Goal: Contribute content: Contribute content

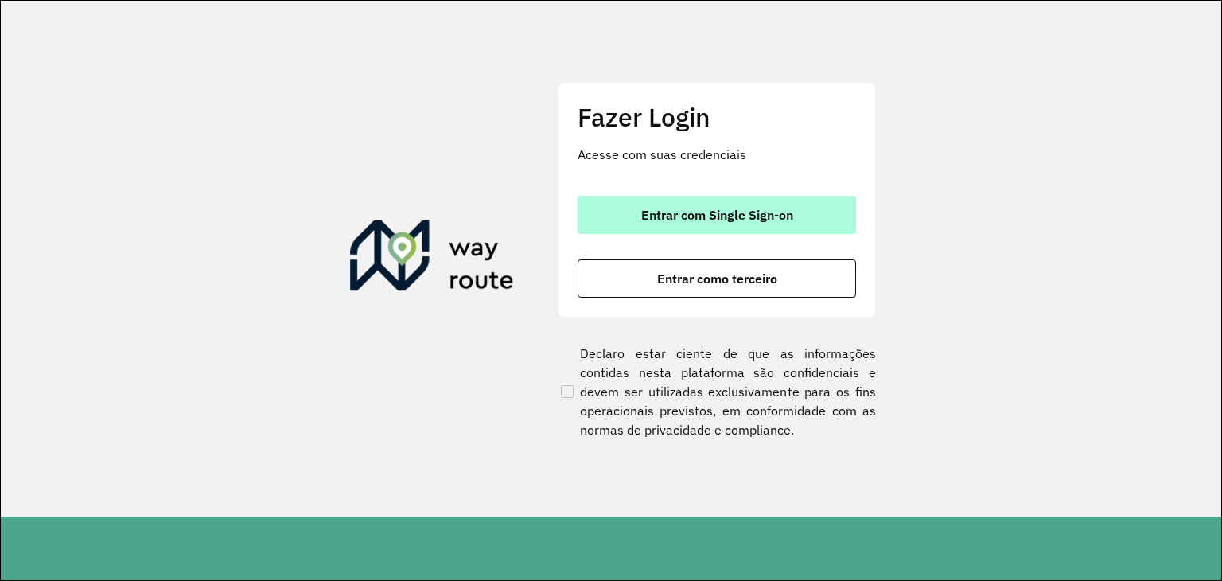
click at [634, 219] on button "Entrar com Single Sign-on" at bounding box center [716, 215] width 278 height 38
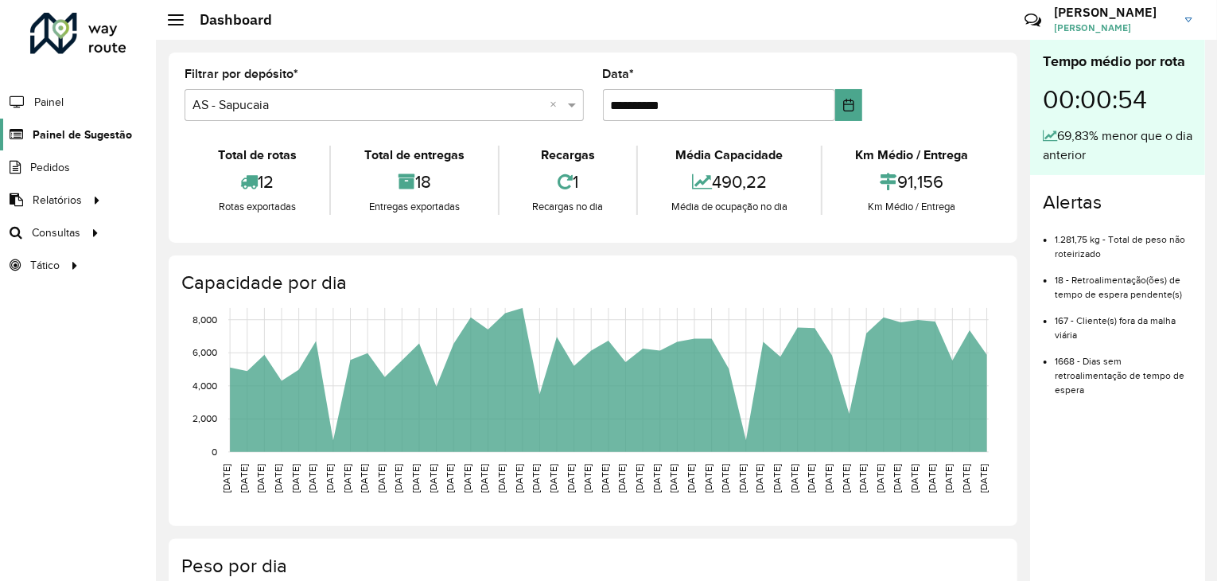
click at [73, 136] on span "Painel de Sugestão" at bounding box center [82, 134] width 99 height 17
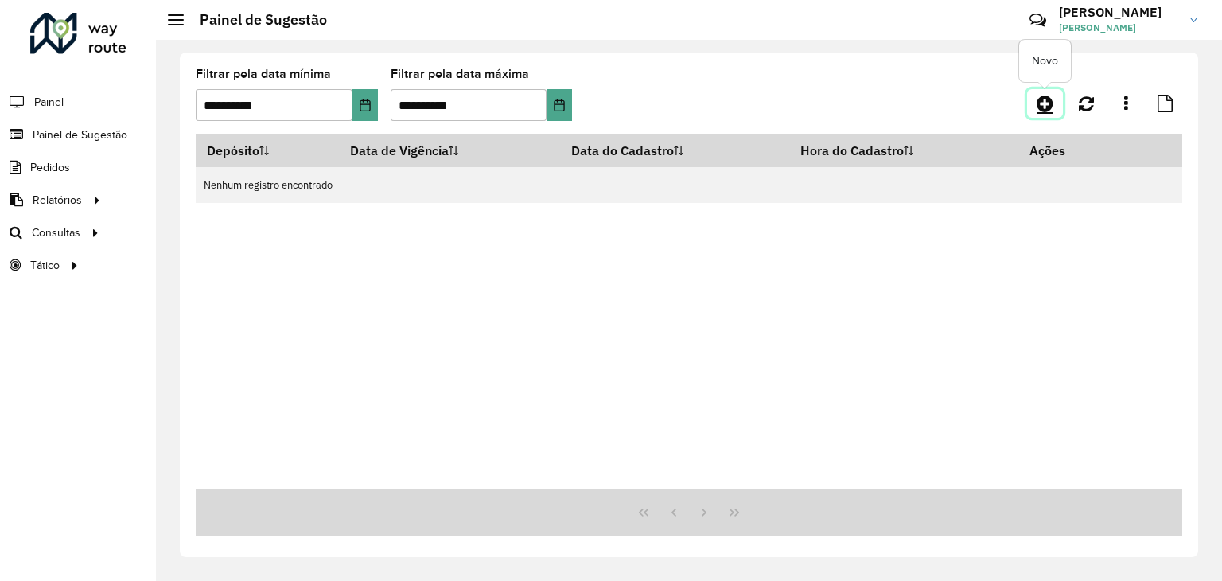
click at [1040, 108] on icon at bounding box center [1044, 103] width 17 height 19
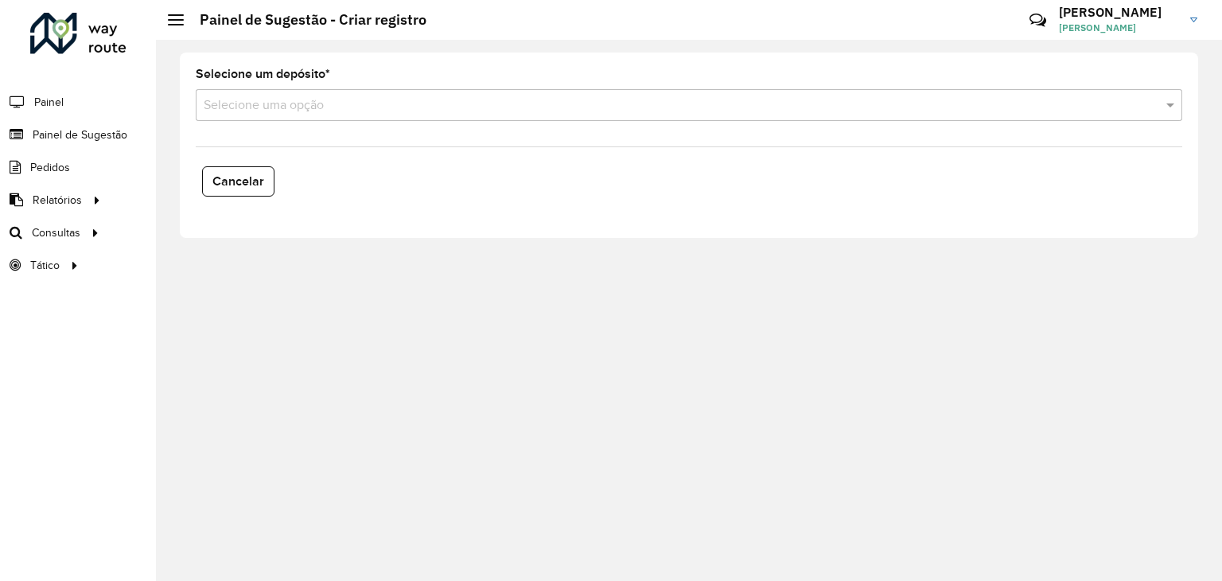
click at [309, 118] on div "Selecione uma opção" at bounding box center [689, 105] width 986 height 32
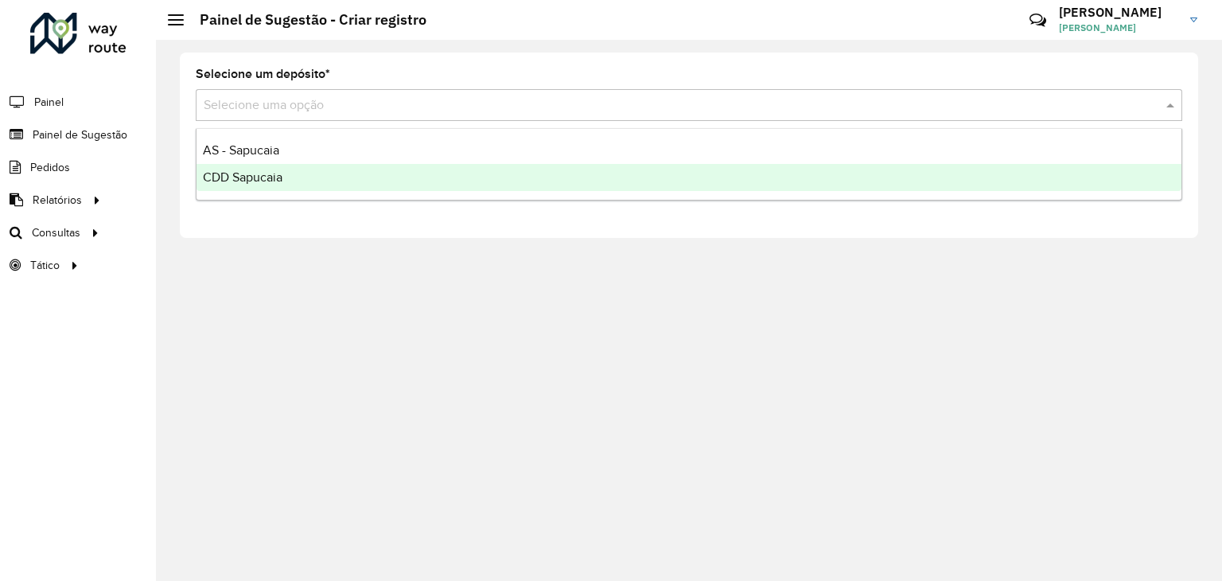
click at [236, 182] on span "CDD Sapucaia" at bounding box center [243, 177] width 80 height 14
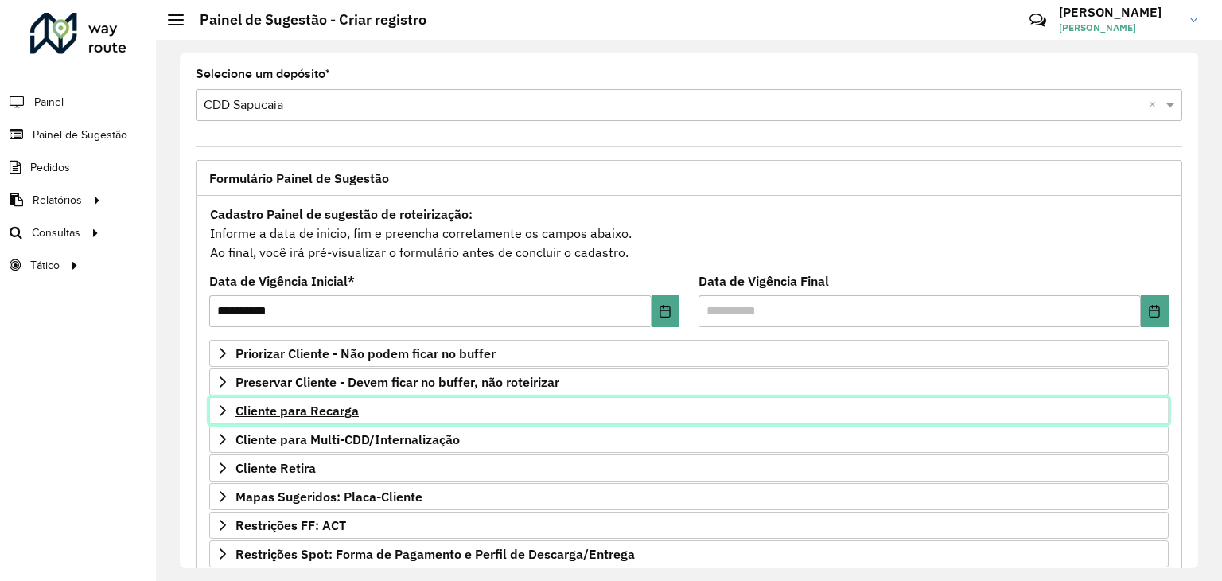
click at [289, 412] on span "Cliente para Recarga" at bounding box center [296, 410] width 123 height 13
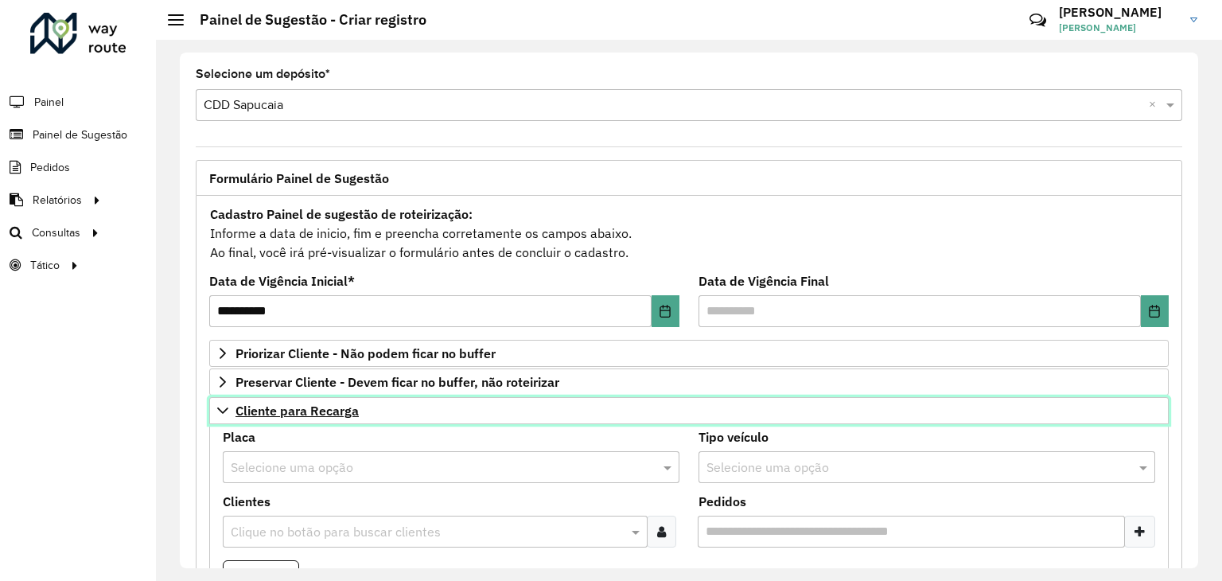
click at [302, 415] on span "Cliente para Recarga" at bounding box center [296, 410] width 123 height 13
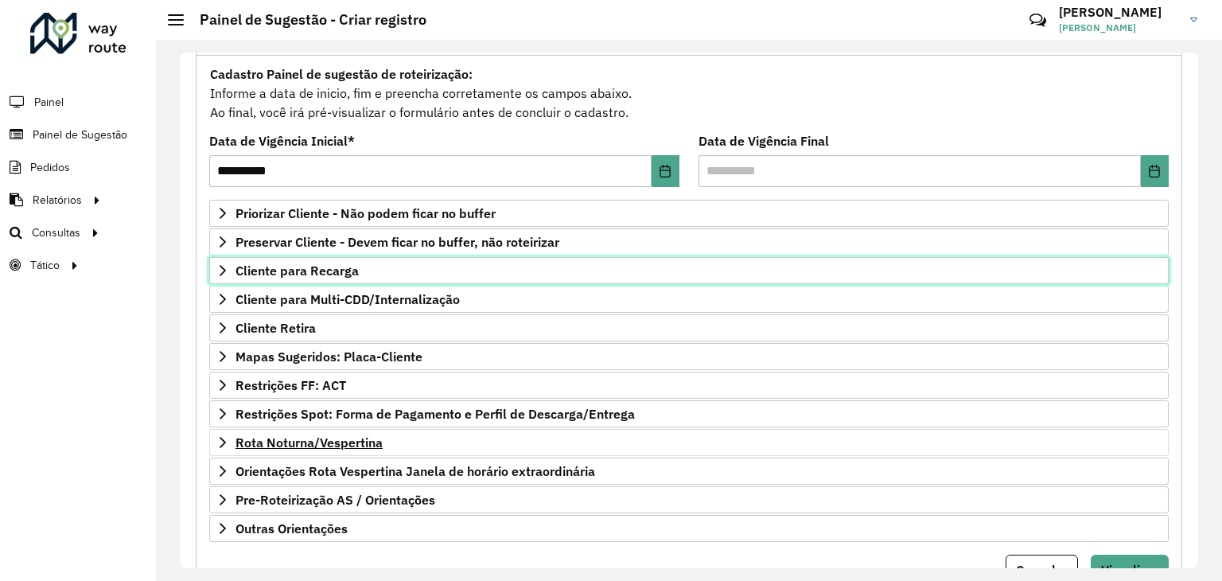
scroll to position [159, 0]
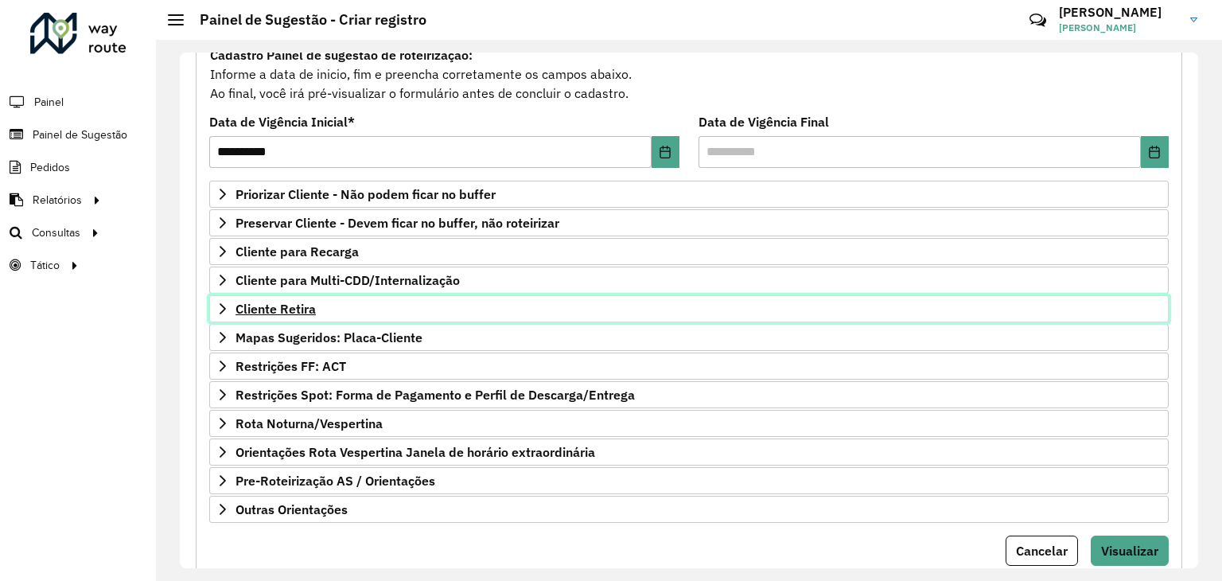
click at [321, 313] on link "Cliente Retira" at bounding box center [688, 308] width 959 height 27
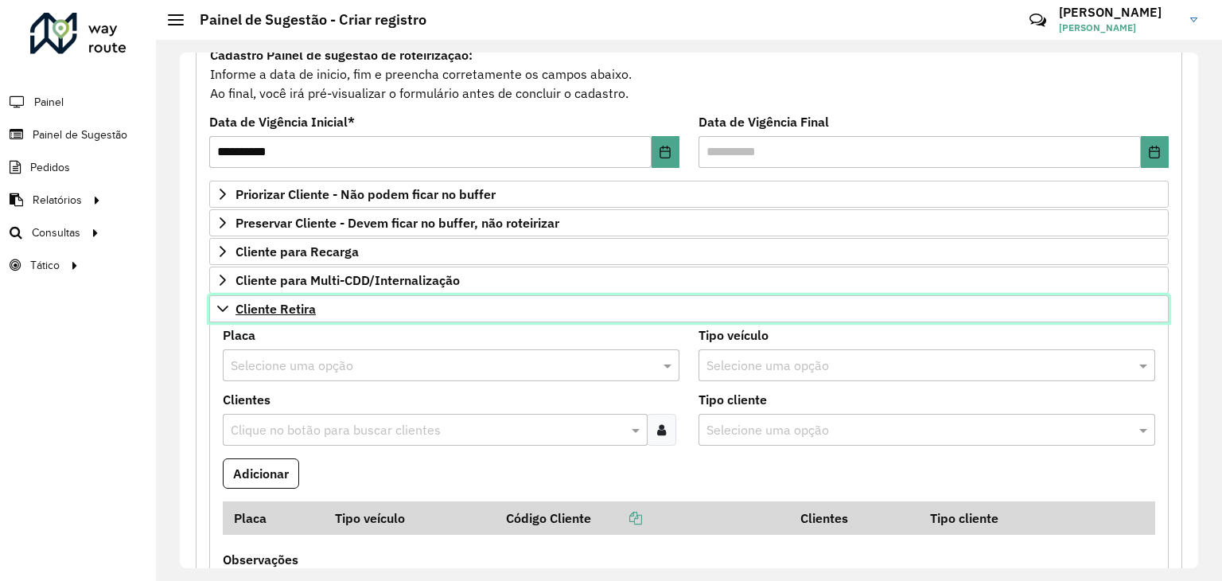
click at [321, 313] on link "Cliente Retira" at bounding box center [688, 308] width 959 height 27
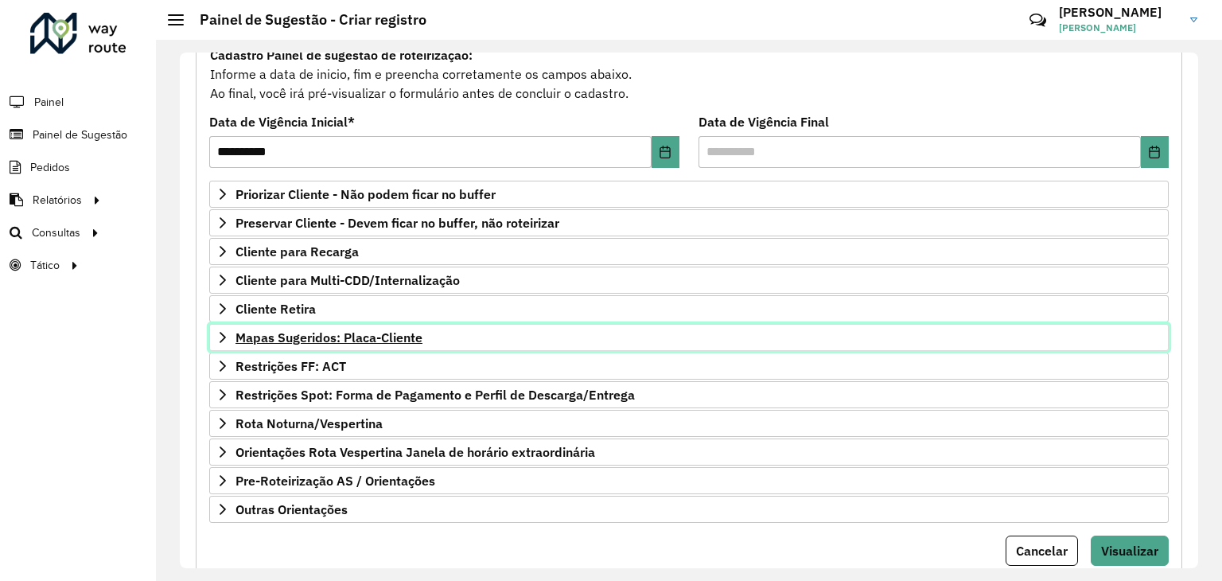
click at [331, 340] on span "Mapas Sugeridos: Placa-Cliente" at bounding box center [328, 337] width 187 height 13
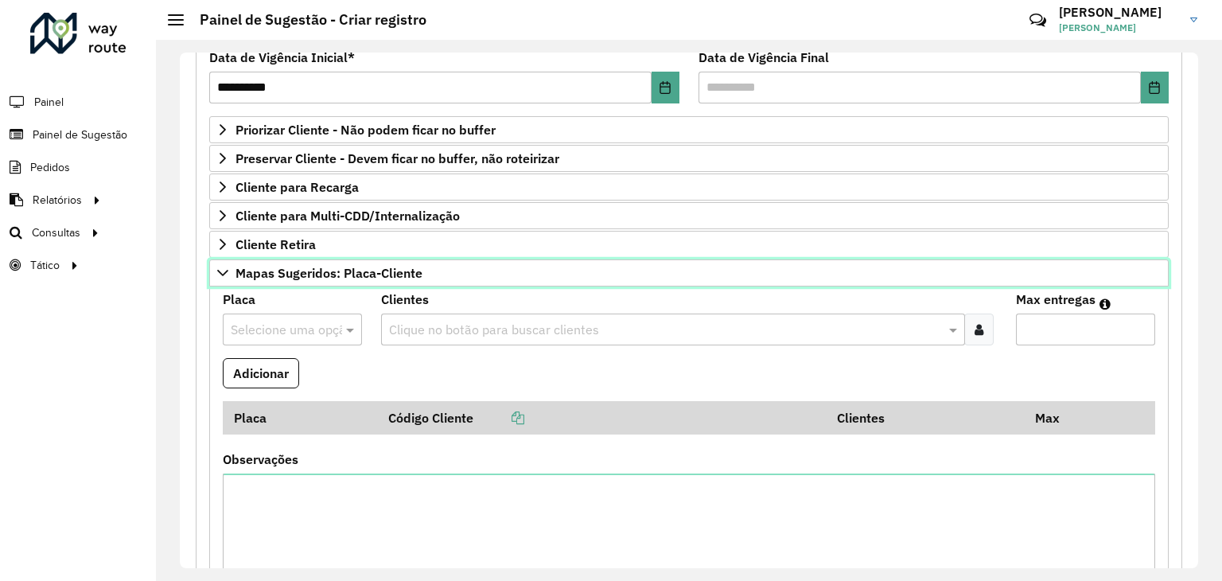
scroll to position [318, 0]
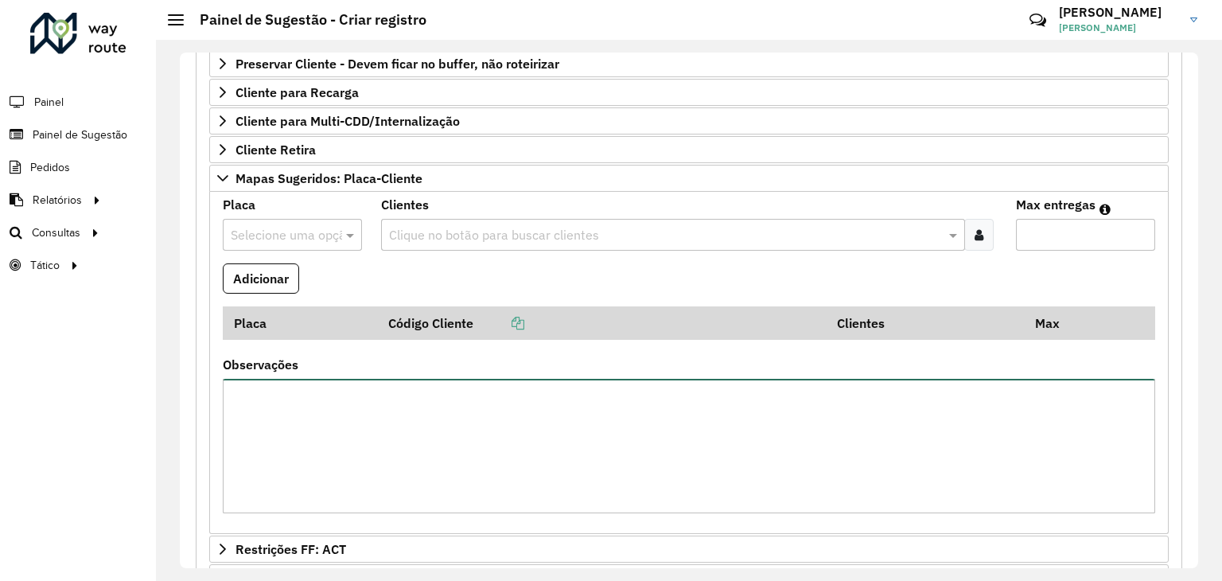
click at [307, 394] on textarea "Observações" at bounding box center [689, 446] width 932 height 134
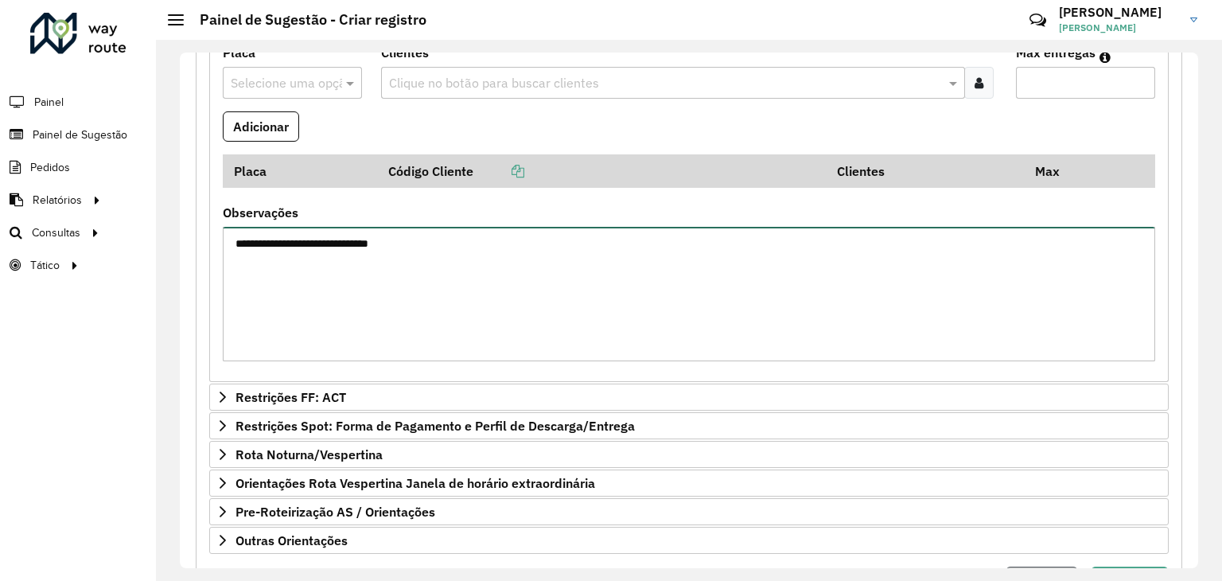
scroll to position [549, 0]
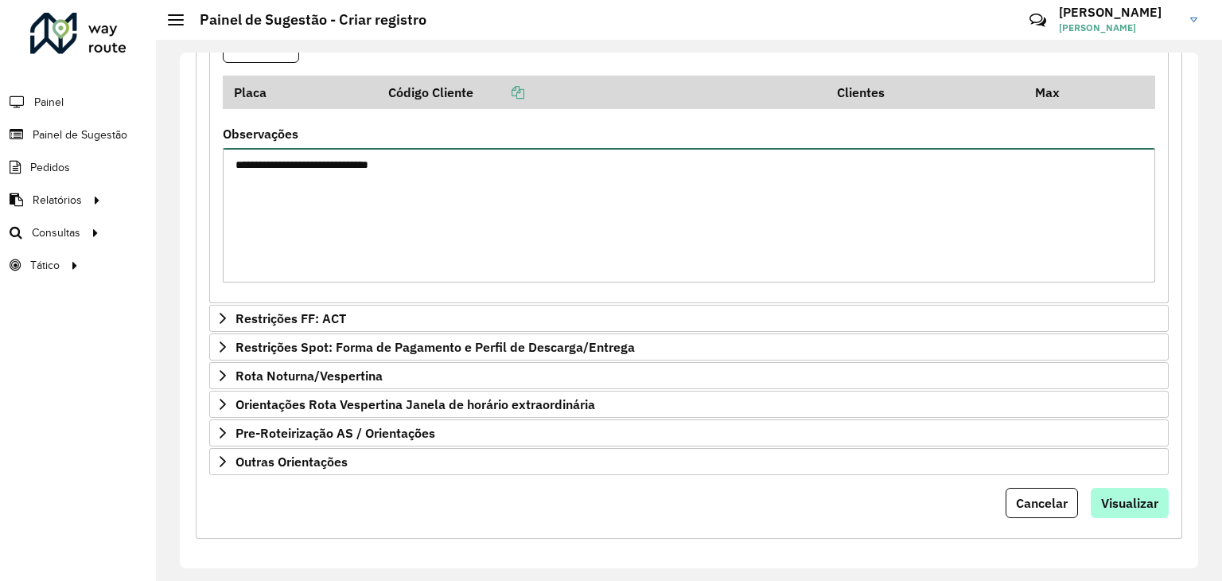
type textarea "**********"
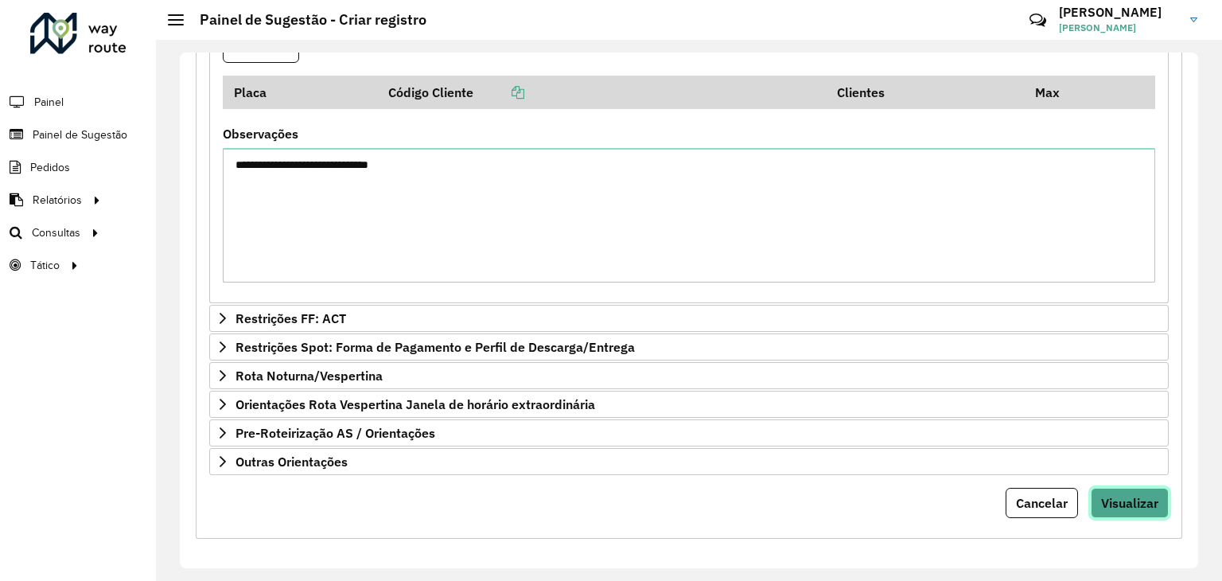
click at [1123, 495] on span "Visualizar" at bounding box center [1129, 503] width 57 height 16
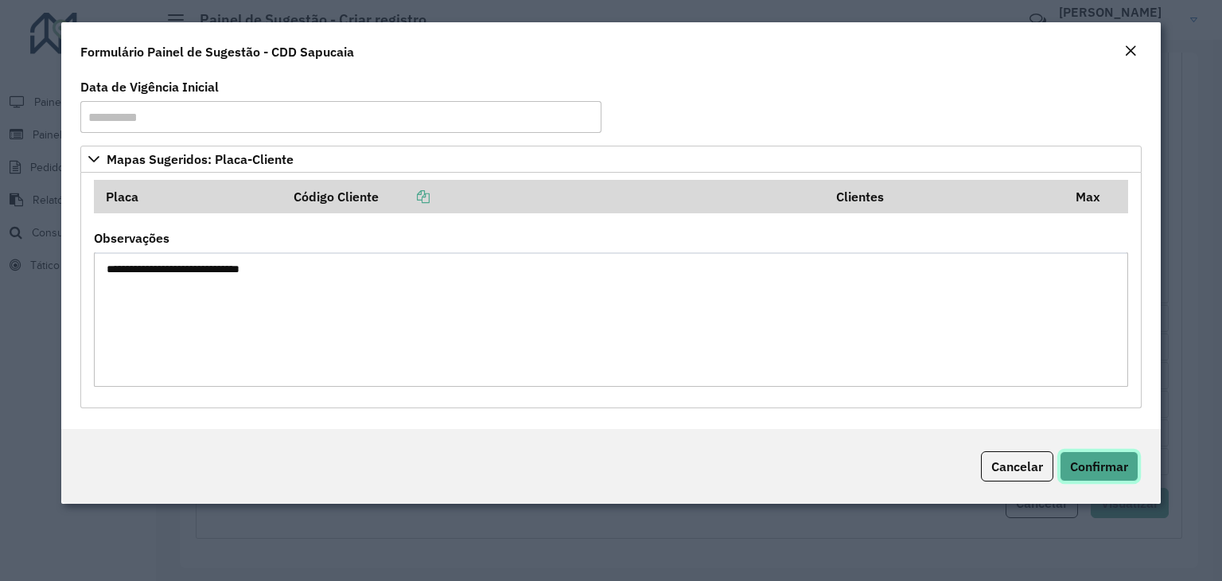
click at [1113, 476] on button "Confirmar" at bounding box center [1098, 466] width 79 height 30
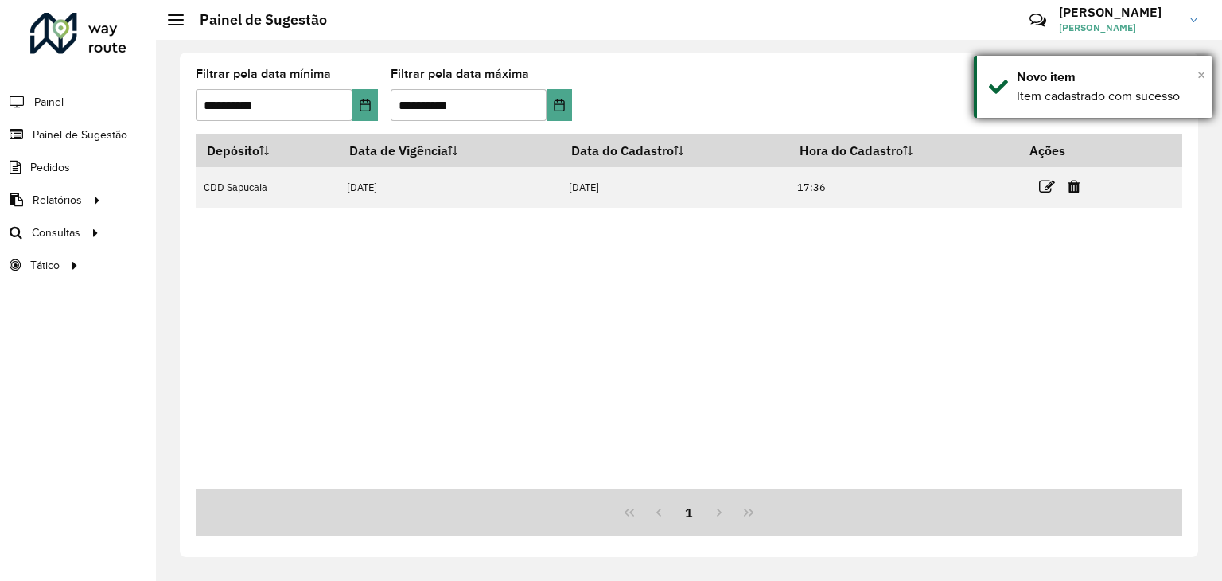
click at [1198, 74] on span "×" at bounding box center [1201, 74] width 8 height 17
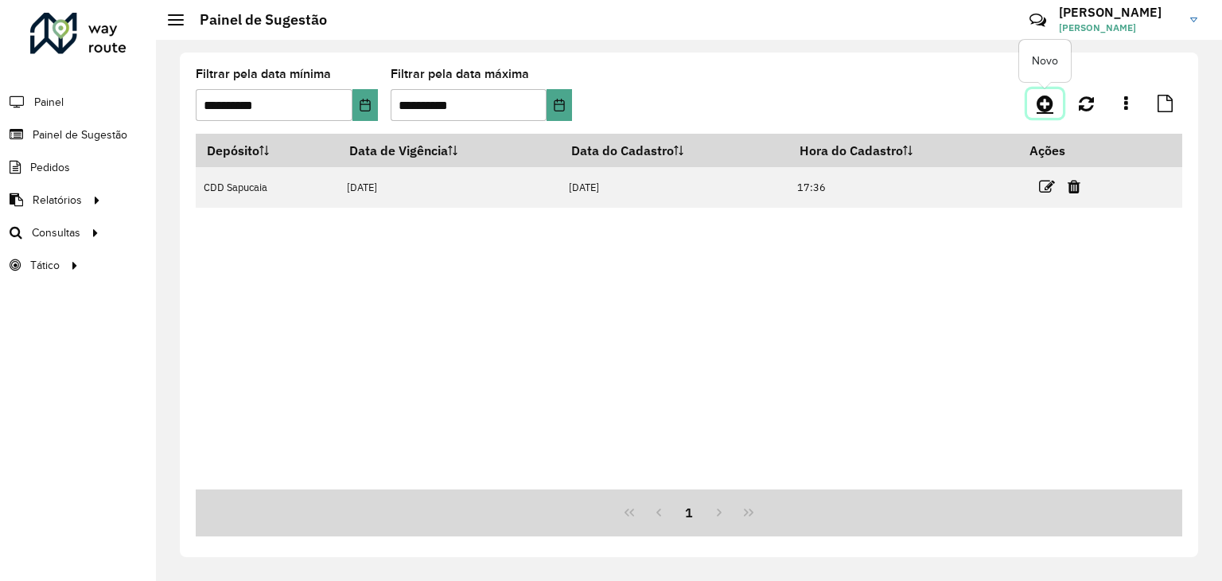
click at [1037, 102] on icon at bounding box center [1044, 103] width 17 height 19
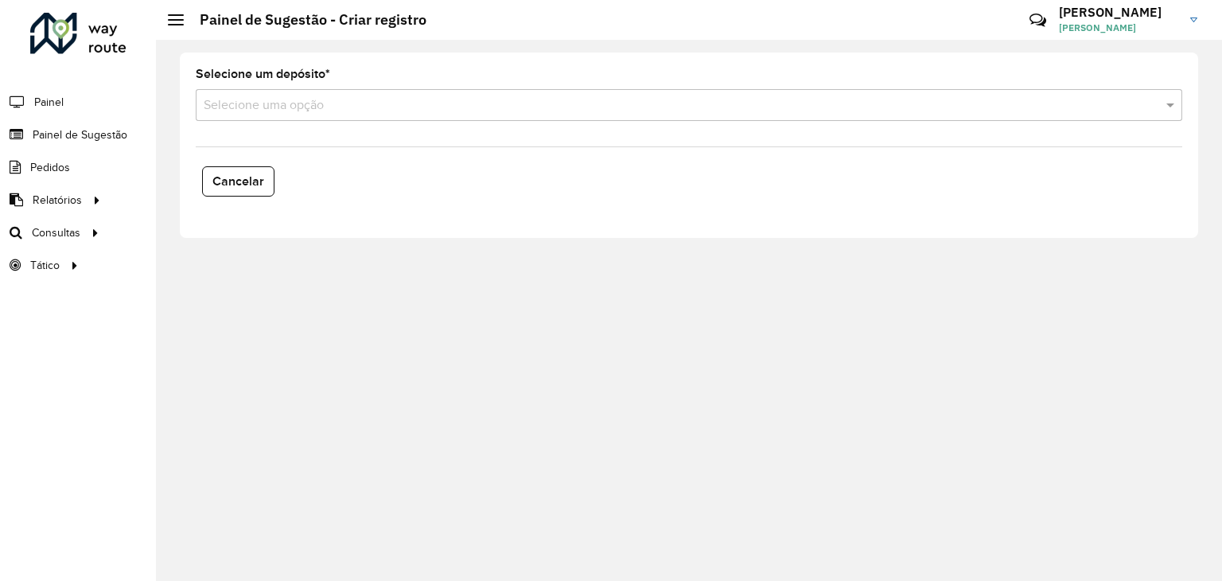
click at [292, 107] on input "text" at bounding box center [673, 105] width 938 height 19
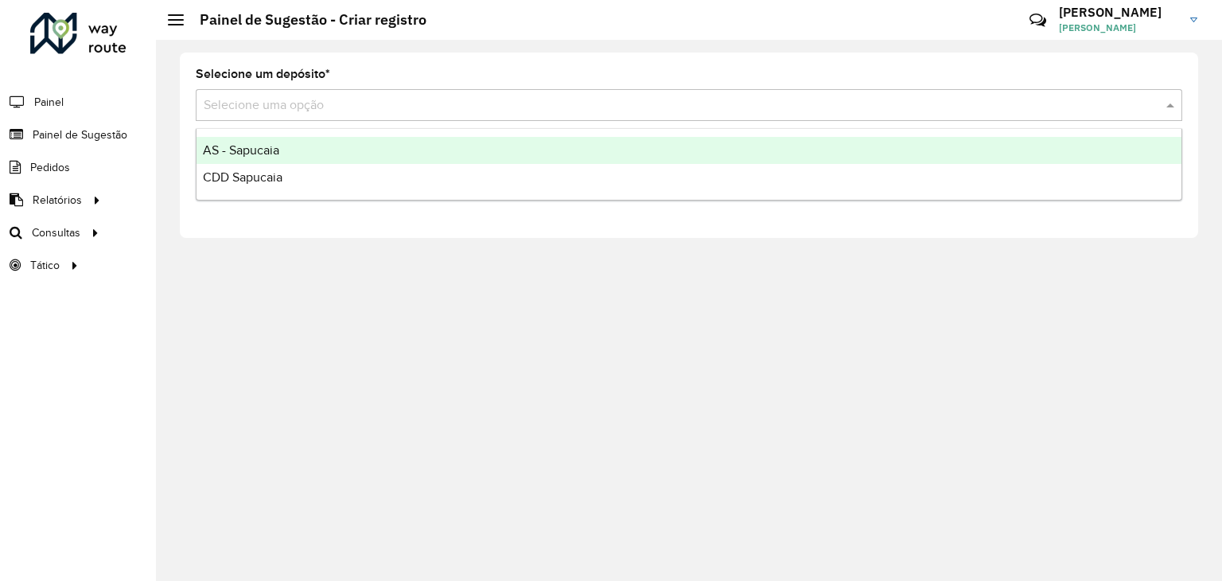
click at [249, 150] on span "AS - Sapucaia" at bounding box center [241, 150] width 76 height 14
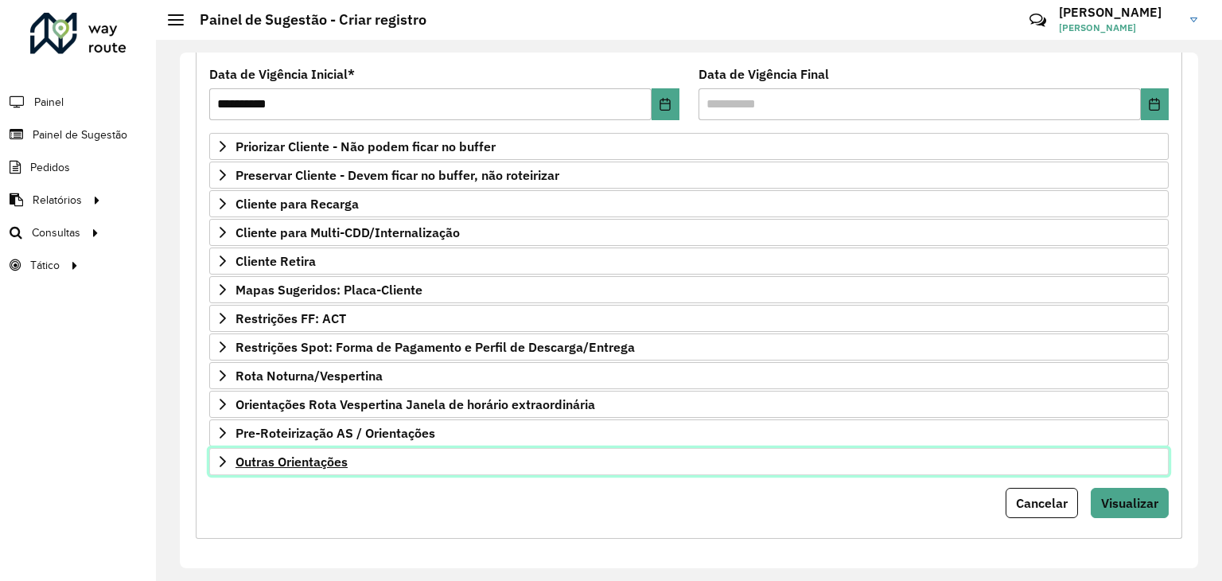
click at [303, 458] on span "Outras Orientações" at bounding box center [291, 461] width 112 height 13
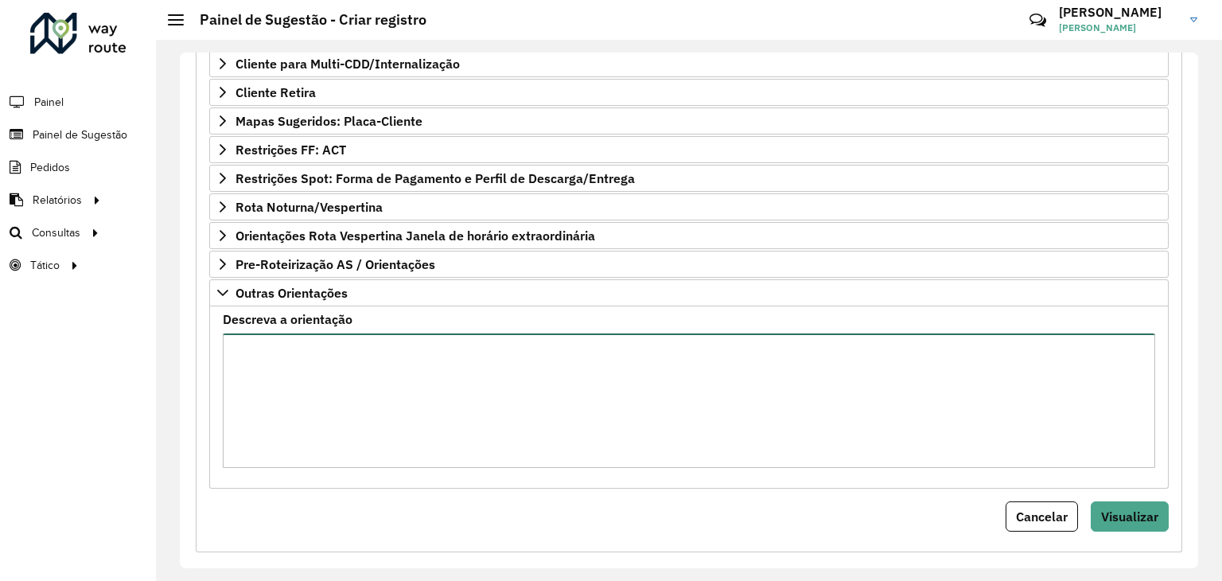
scroll to position [385, 0]
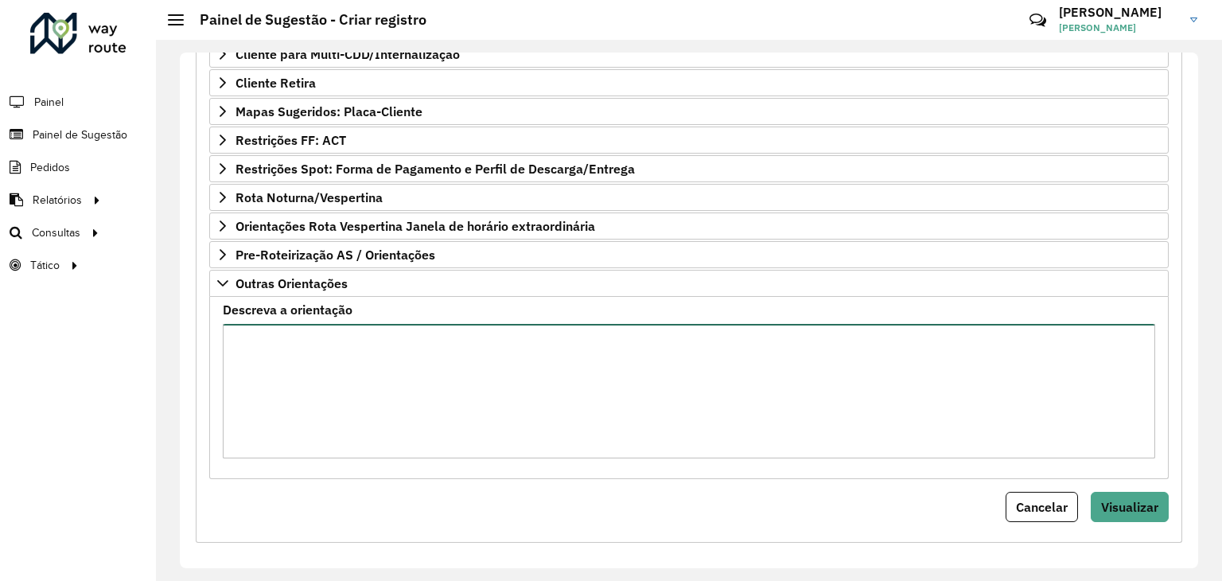
click at [328, 398] on textarea "Descreva a orientação" at bounding box center [689, 391] width 932 height 134
paste textarea "**********"
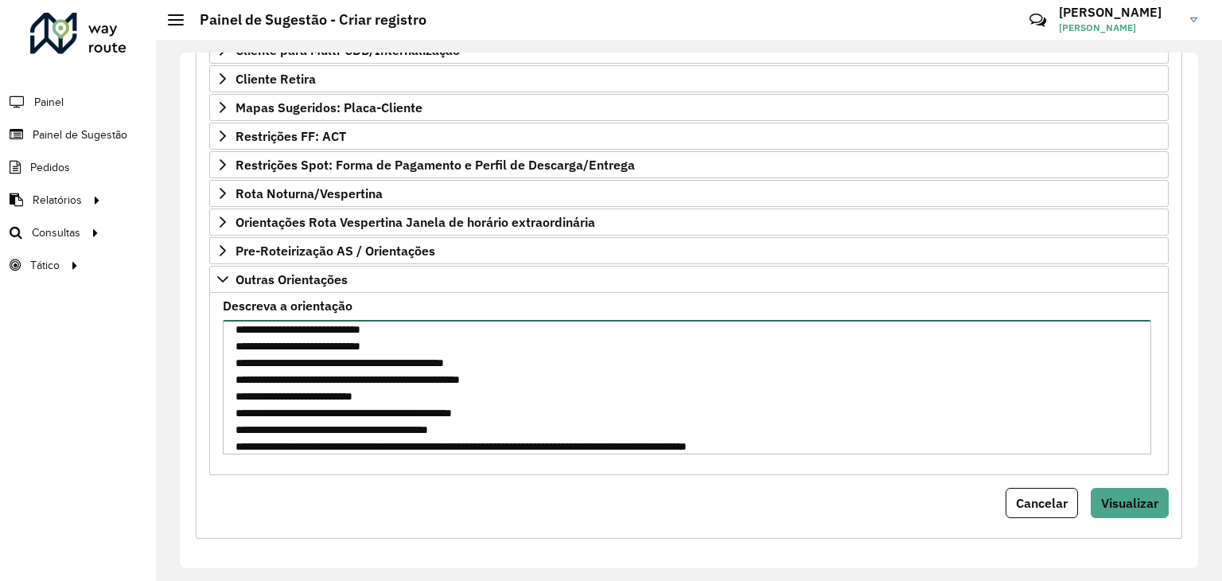
scroll to position [134, 0]
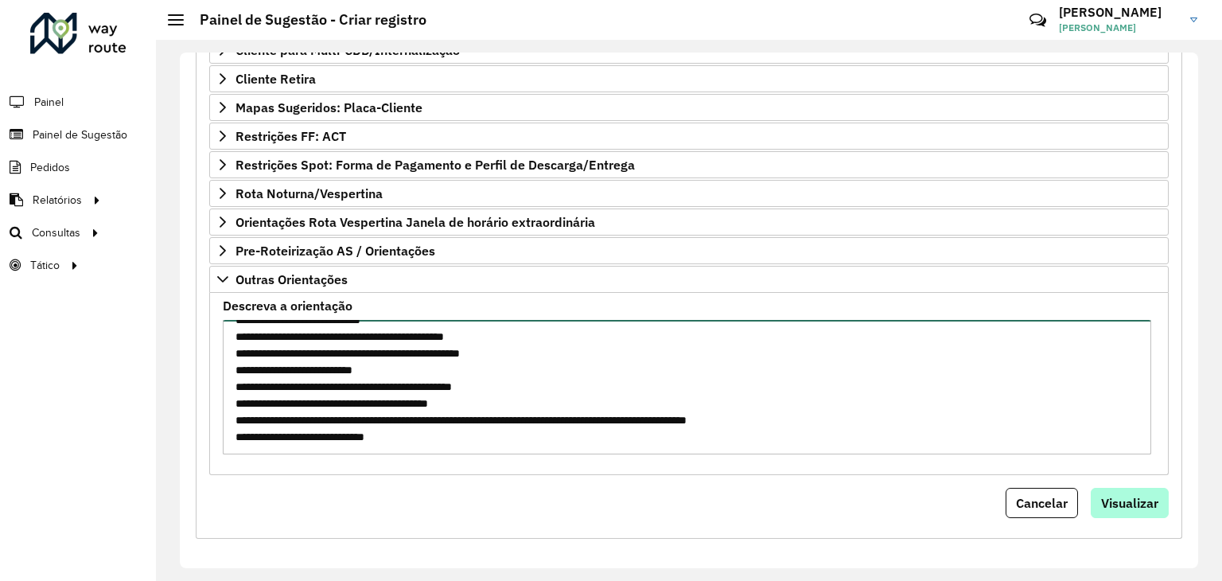
type textarea "**********"
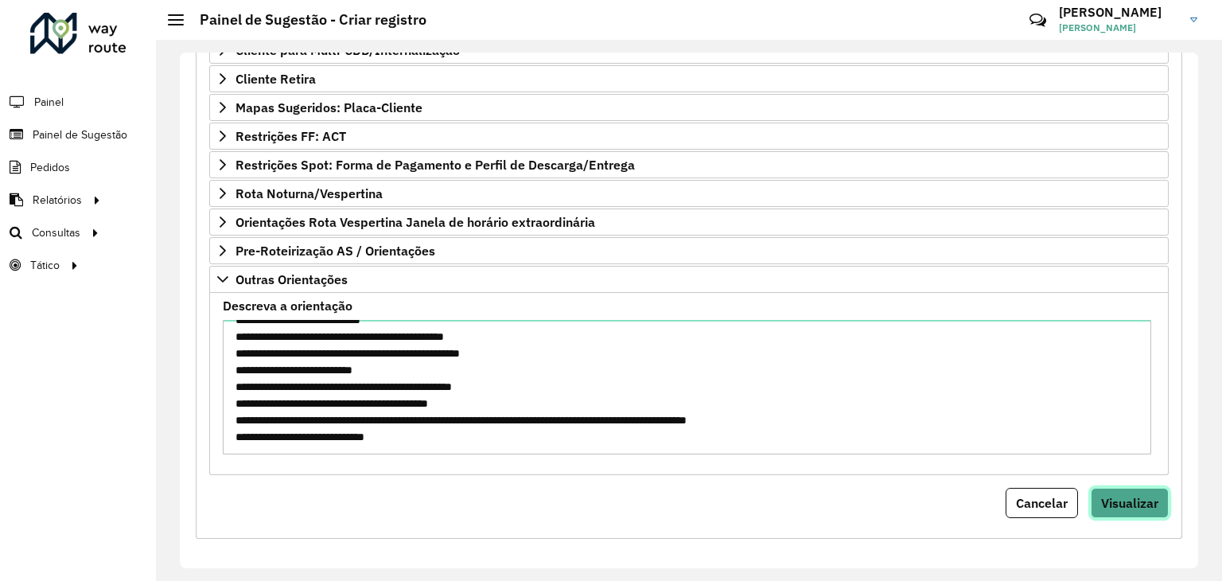
click at [1123, 502] on span "Visualizar" at bounding box center [1129, 503] width 57 height 16
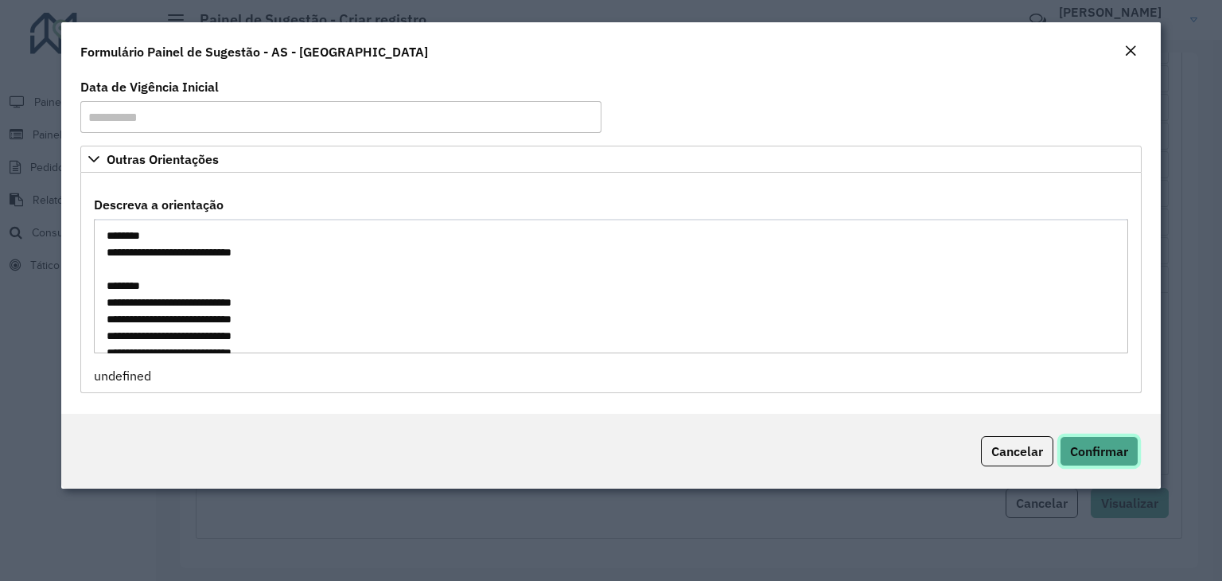
click at [1092, 452] on span "Confirmar" at bounding box center [1099, 451] width 58 height 16
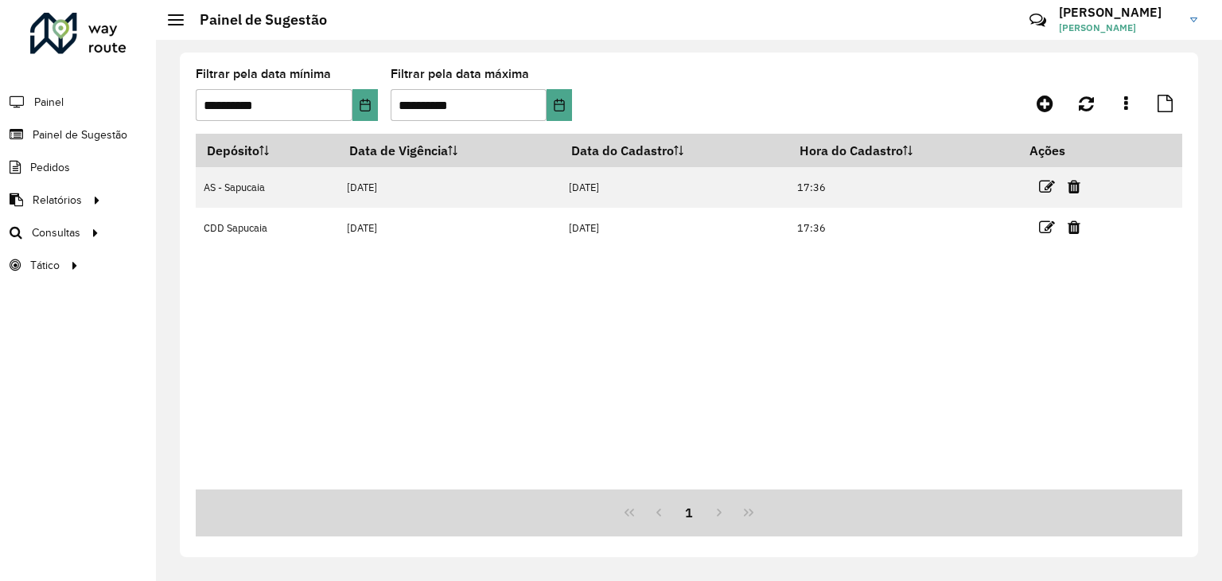
click at [744, 322] on div "Depósito Data de Vigência Data do Cadastro Hora do Cadastro Ações AS - Sapucaia…" at bounding box center [689, 311] width 986 height 355
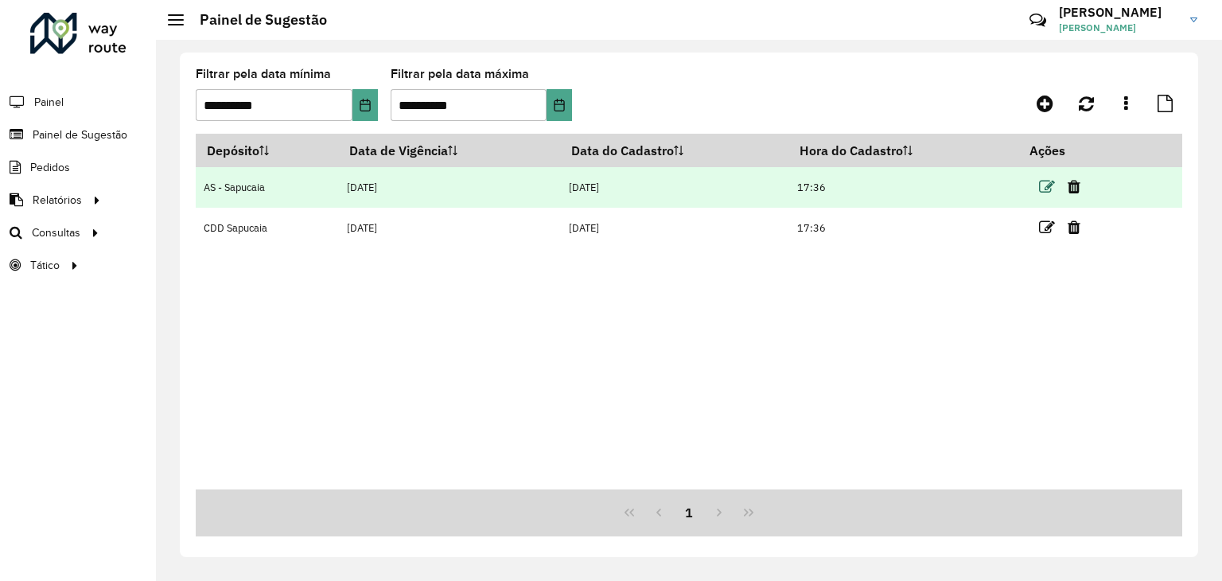
click at [1052, 182] on icon at bounding box center [1047, 187] width 16 height 16
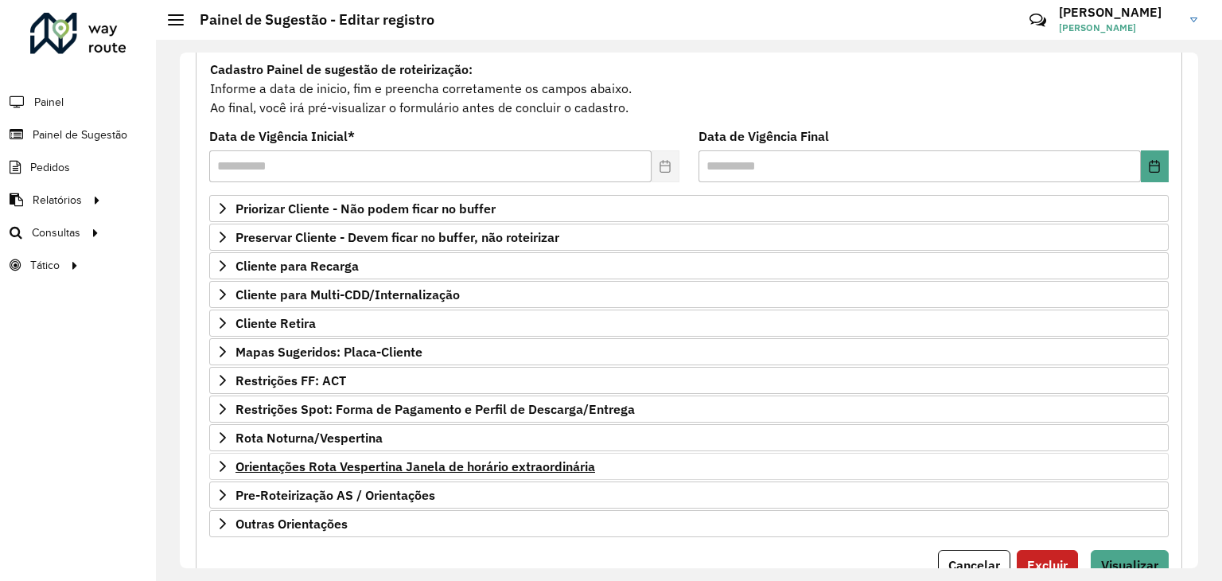
scroll to position [207, 0]
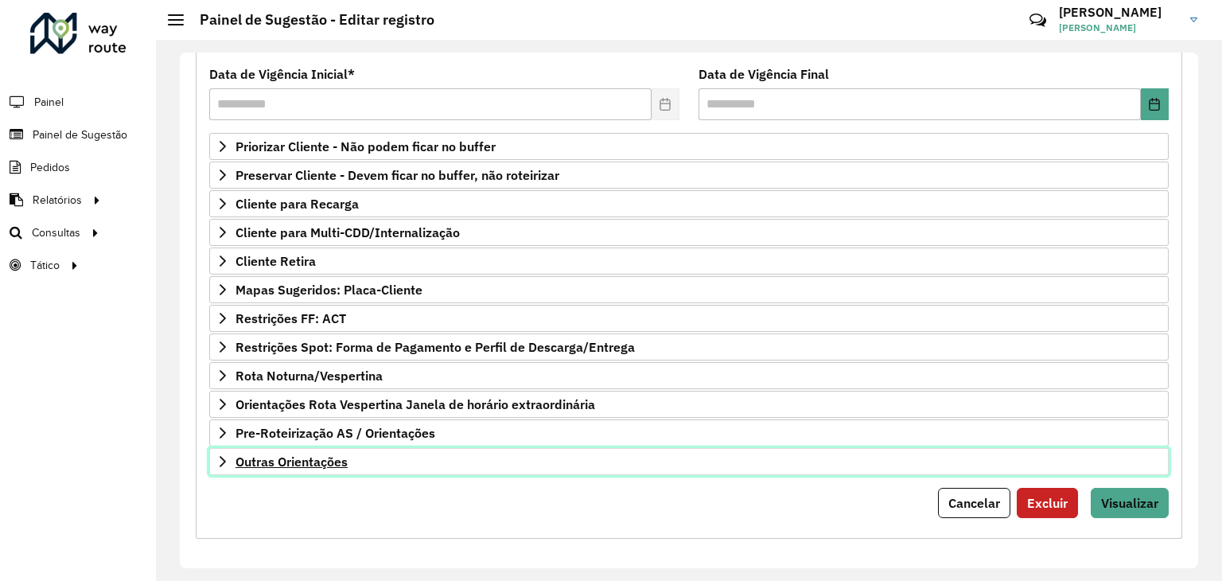
click at [367, 460] on link "Outras Orientações" at bounding box center [688, 461] width 959 height 27
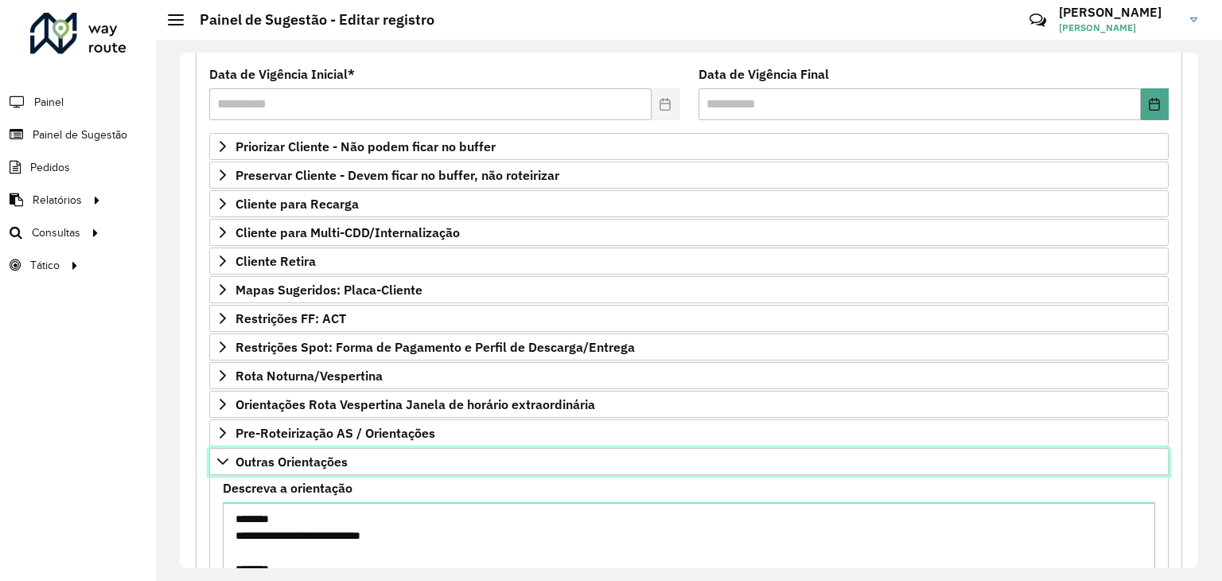
scroll to position [389, 0]
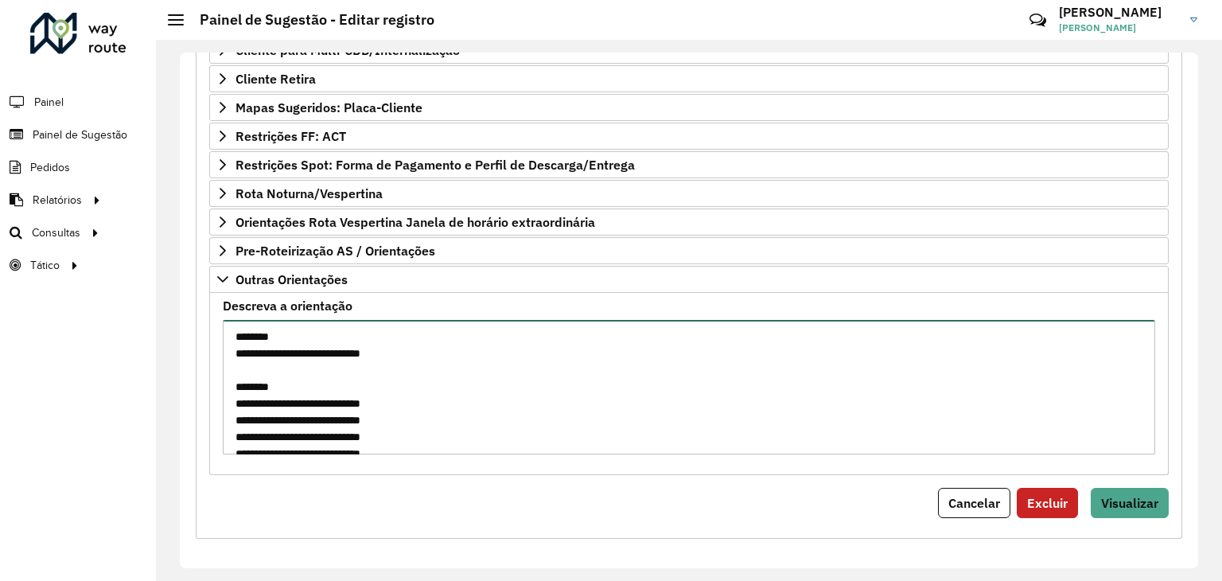
click at [404, 380] on textarea "**********" at bounding box center [689, 387] width 932 height 134
paste textarea "**********"
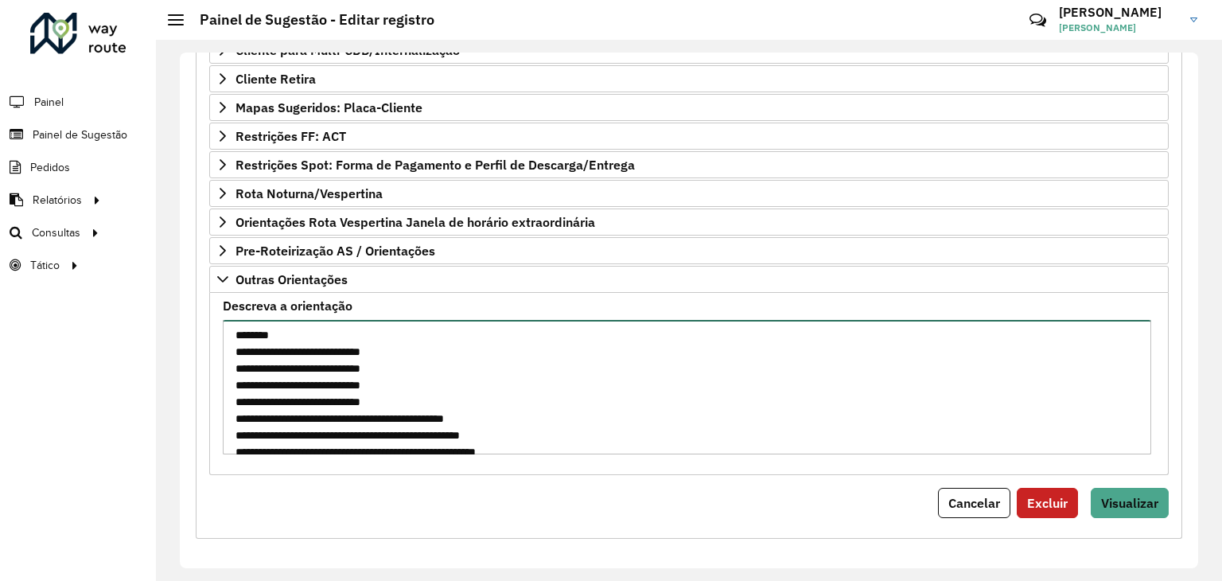
scroll to position [0, 0]
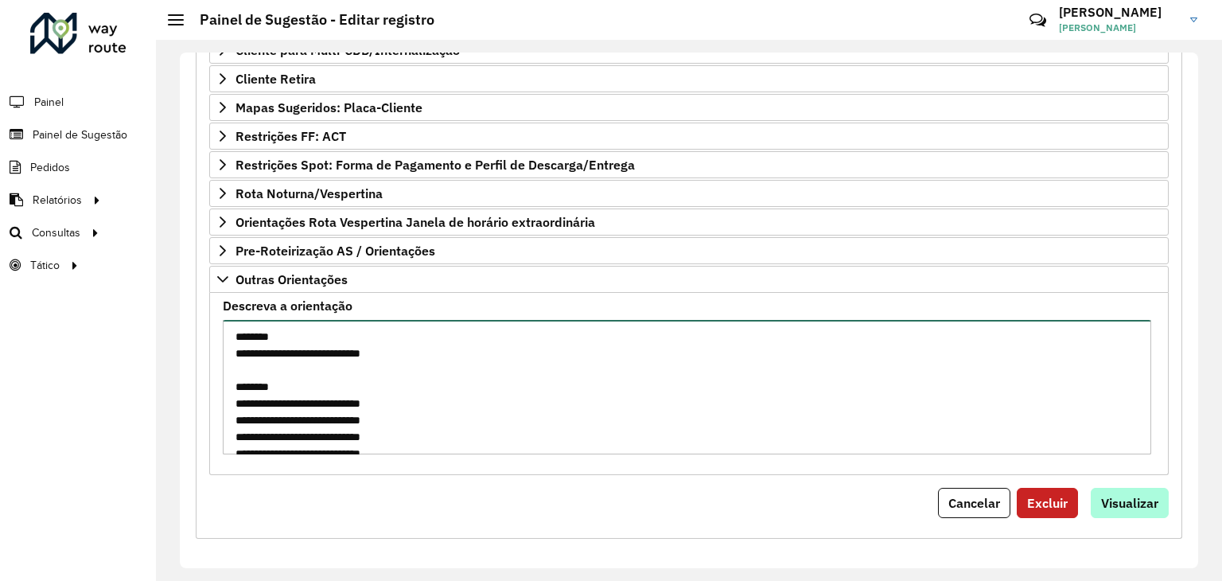
type textarea "**********"
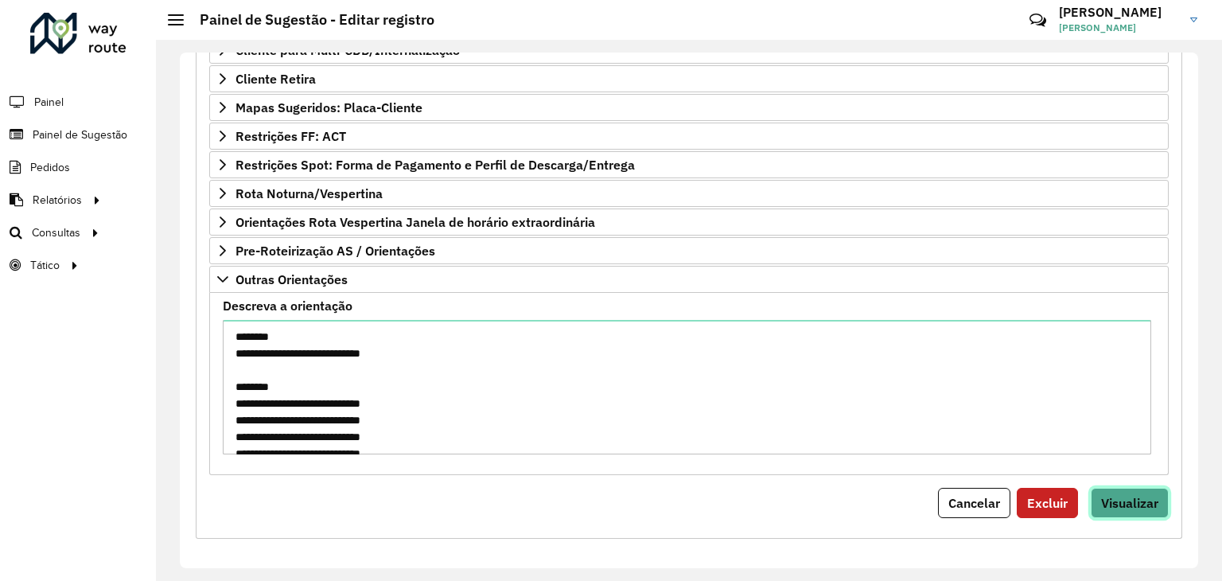
drag, startPoint x: 1116, startPoint y: 494, endPoint x: 1104, endPoint y: 482, distance: 16.9
click at [1109, 495] on span "Visualizar" at bounding box center [1129, 503] width 57 height 16
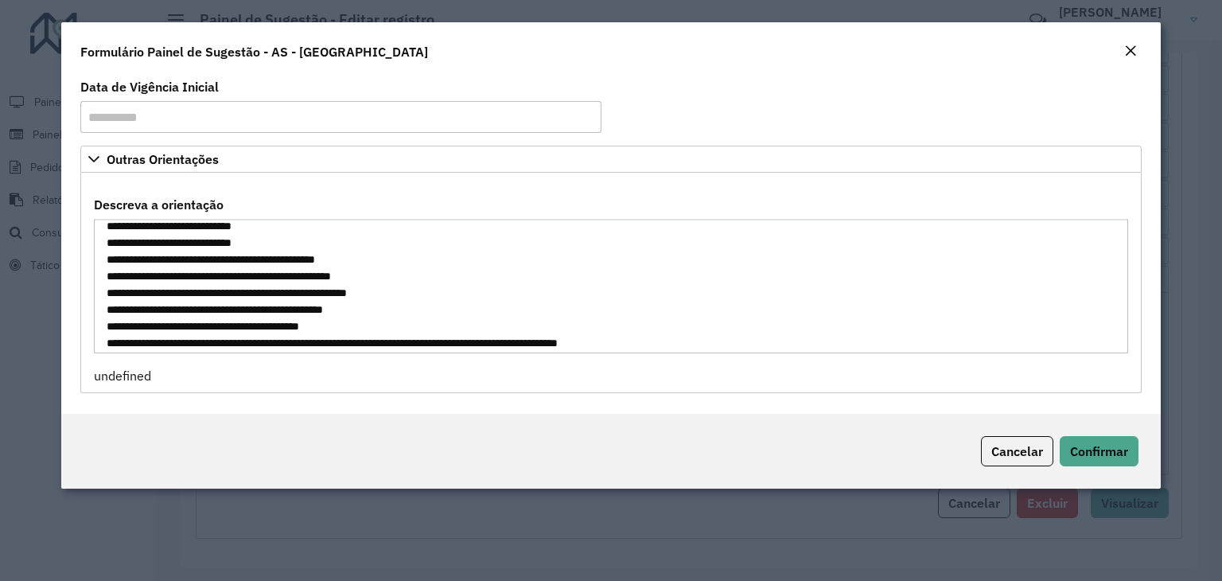
scroll to position [116, 0]
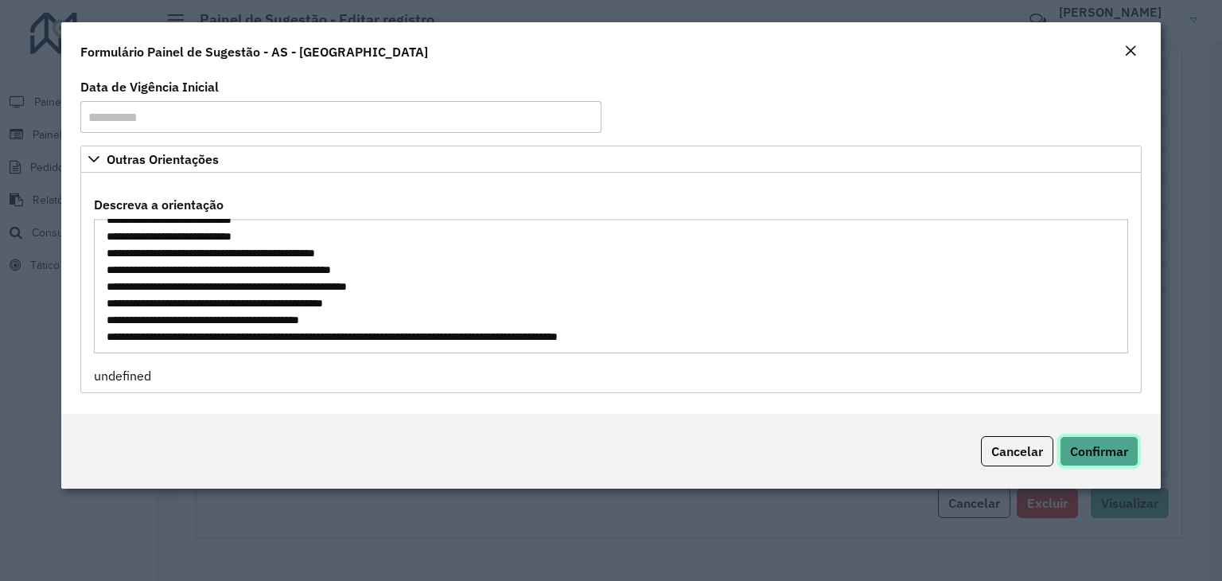
click at [1099, 456] on span "Confirmar" at bounding box center [1099, 451] width 58 height 16
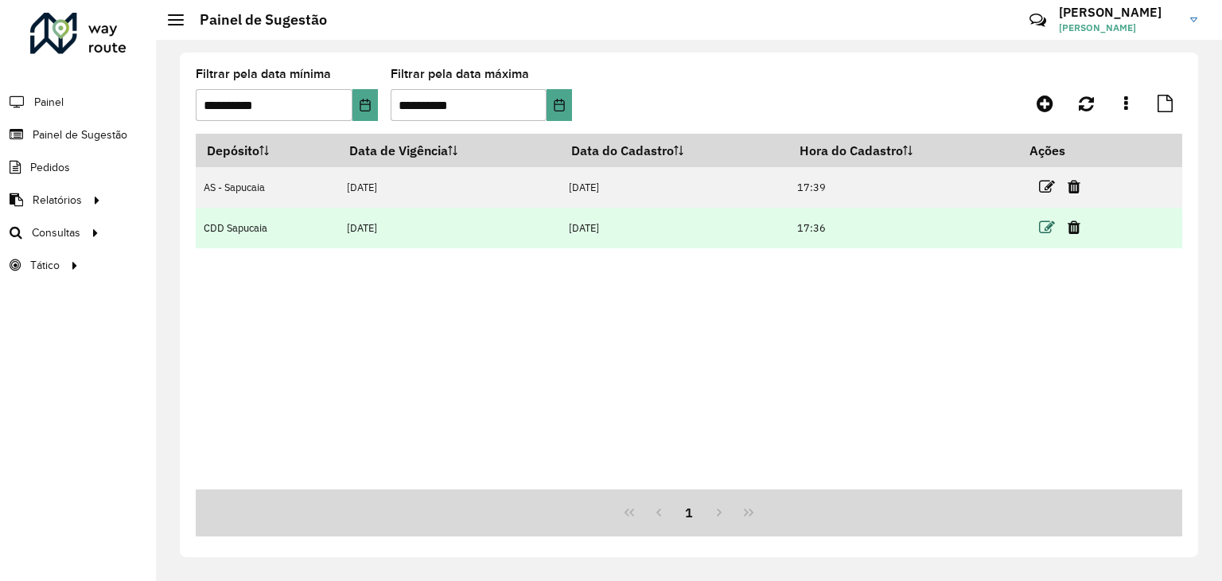
click at [1047, 227] on icon at bounding box center [1047, 227] width 16 height 16
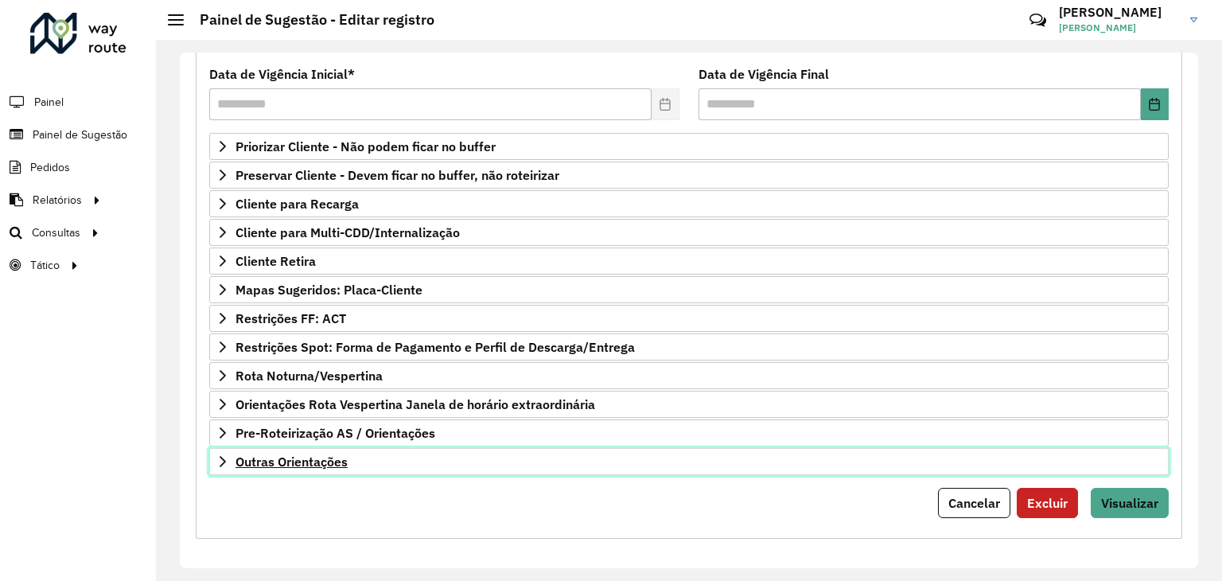
click at [334, 462] on span "Outras Orientações" at bounding box center [291, 461] width 112 height 13
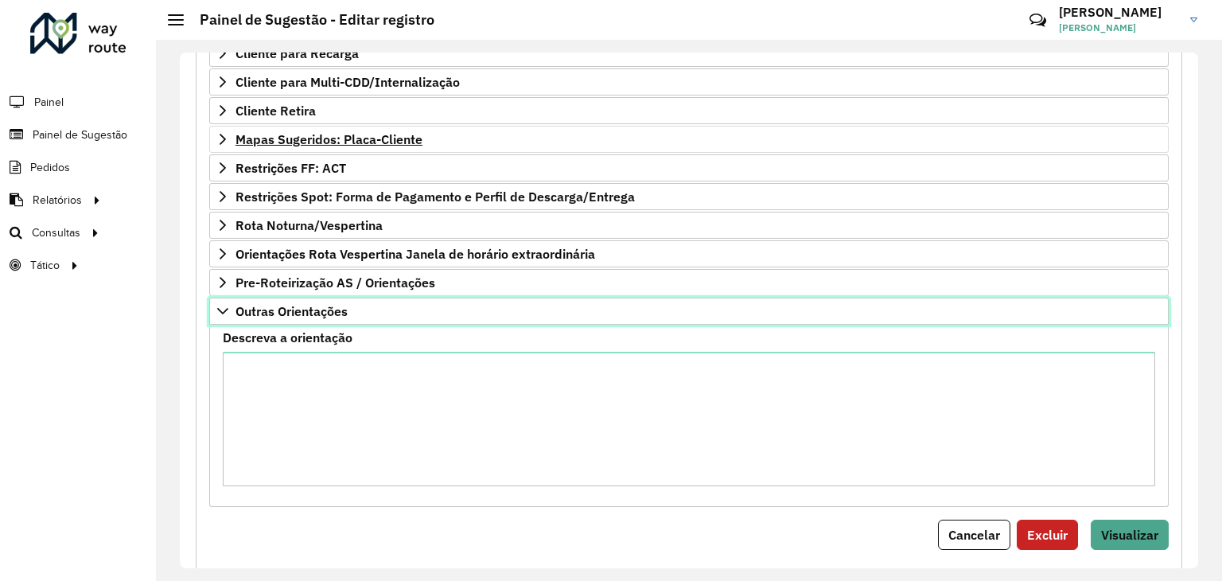
scroll to position [150, 0]
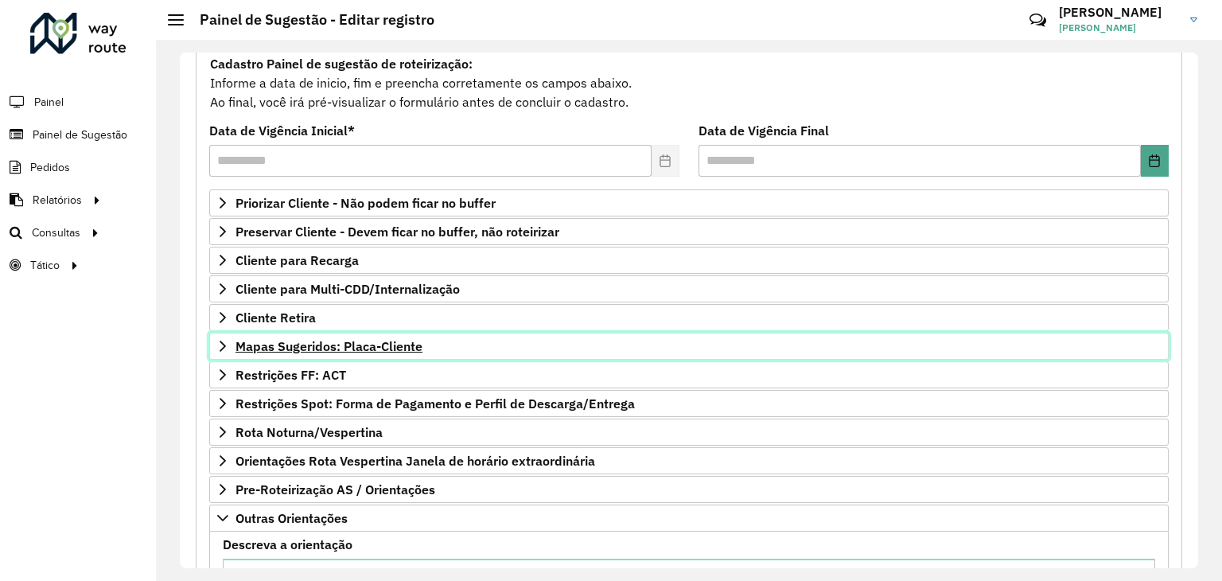
click at [353, 346] on span "Mapas Sugeridos: Placa-Cliente" at bounding box center [328, 346] width 187 height 13
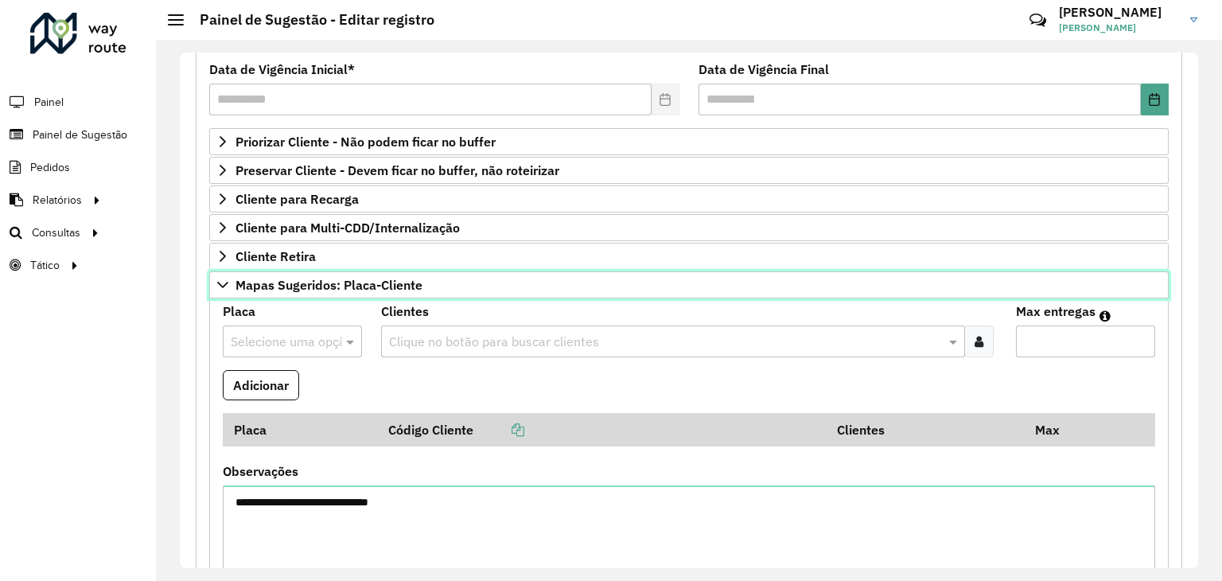
scroll to position [309, 0]
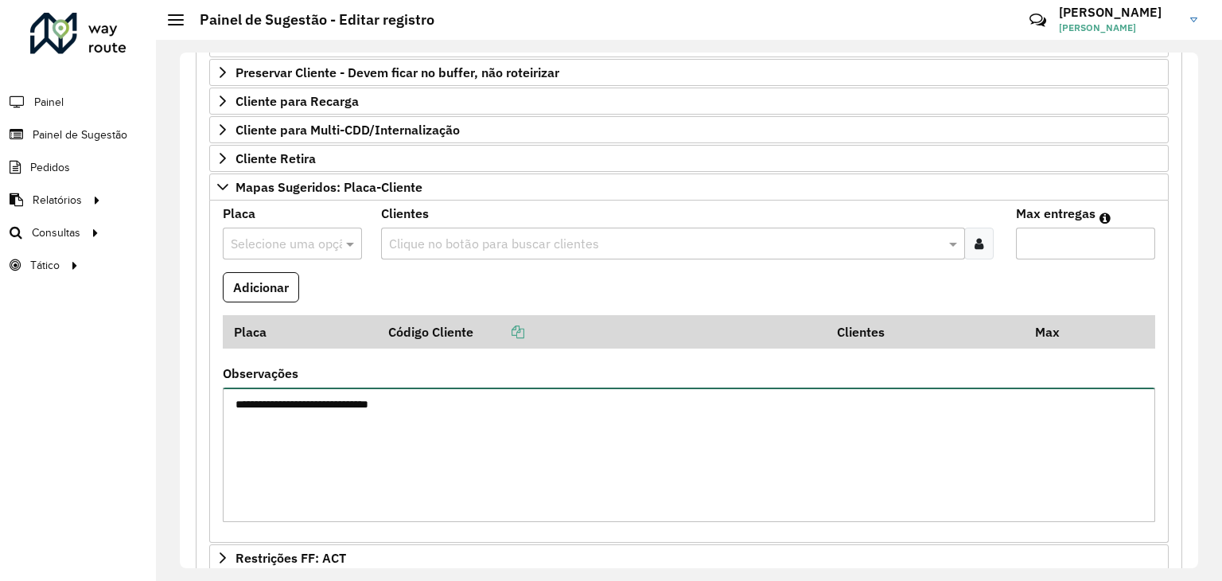
click at [486, 398] on textarea "**********" at bounding box center [689, 454] width 932 height 134
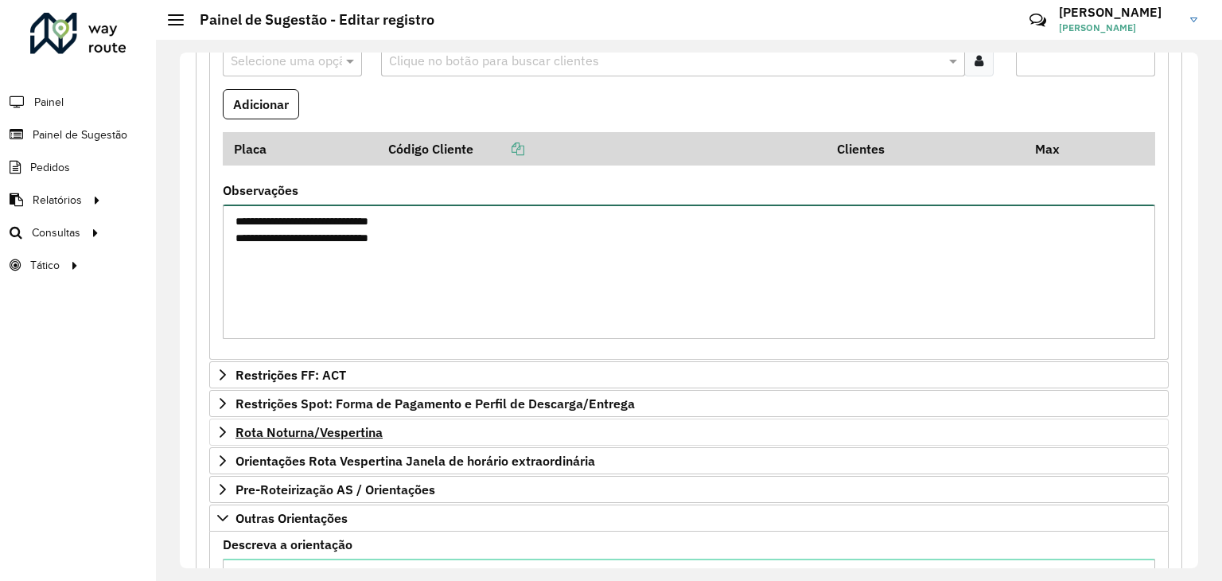
scroll to position [732, 0]
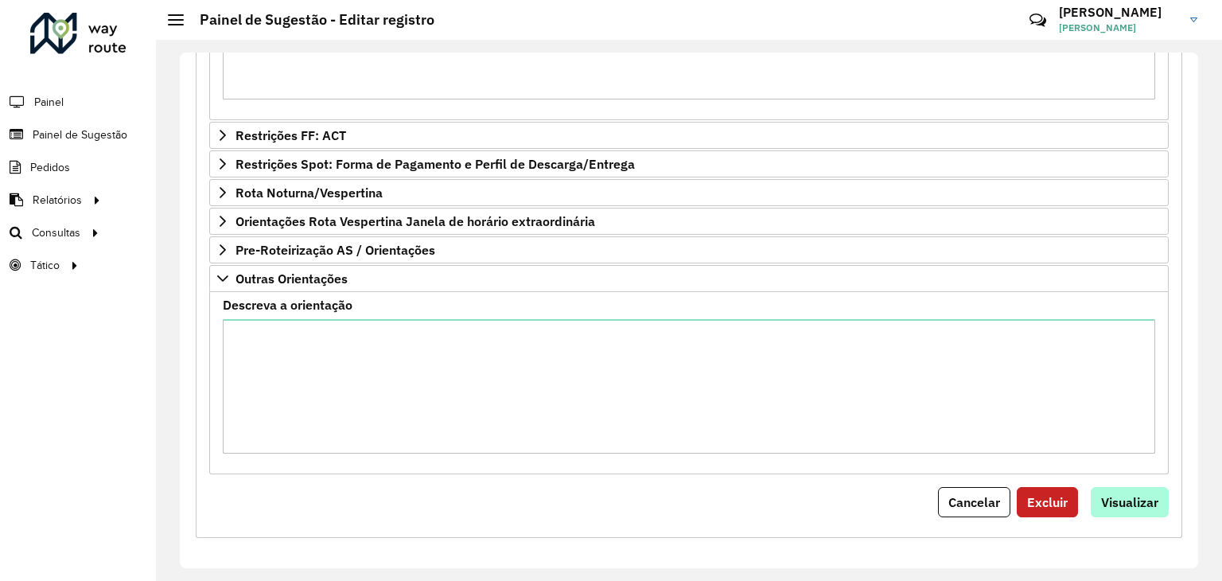
type textarea "**********"
click at [1131, 508] on button "Visualizar" at bounding box center [1129, 502] width 78 height 30
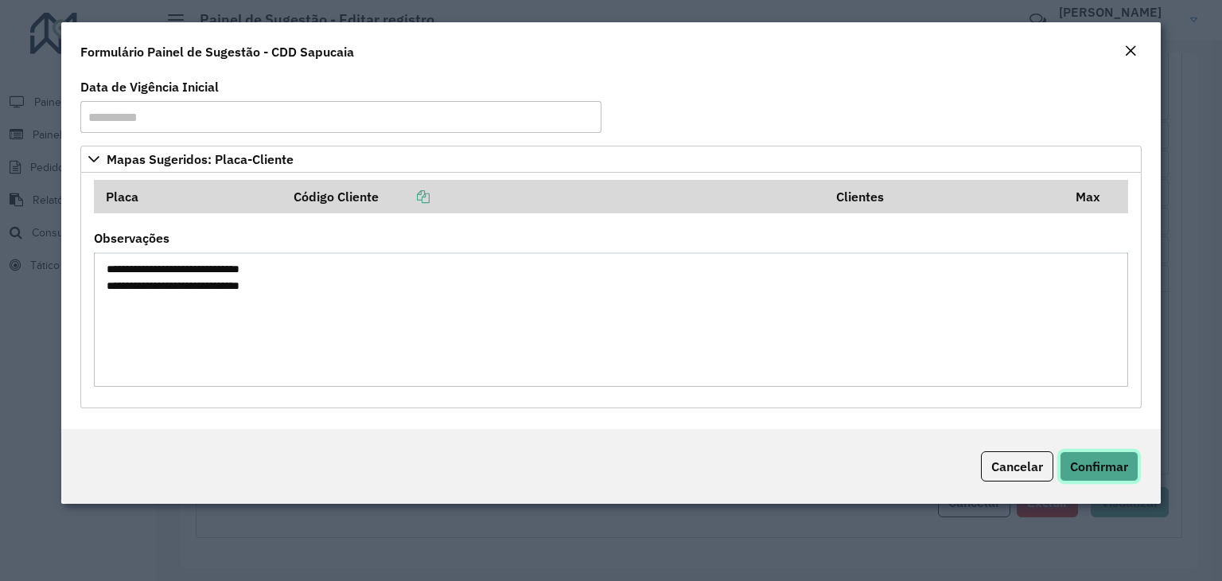
click at [1117, 461] on span "Confirmar" at bounding box center [1099, 466] width 58 height 16
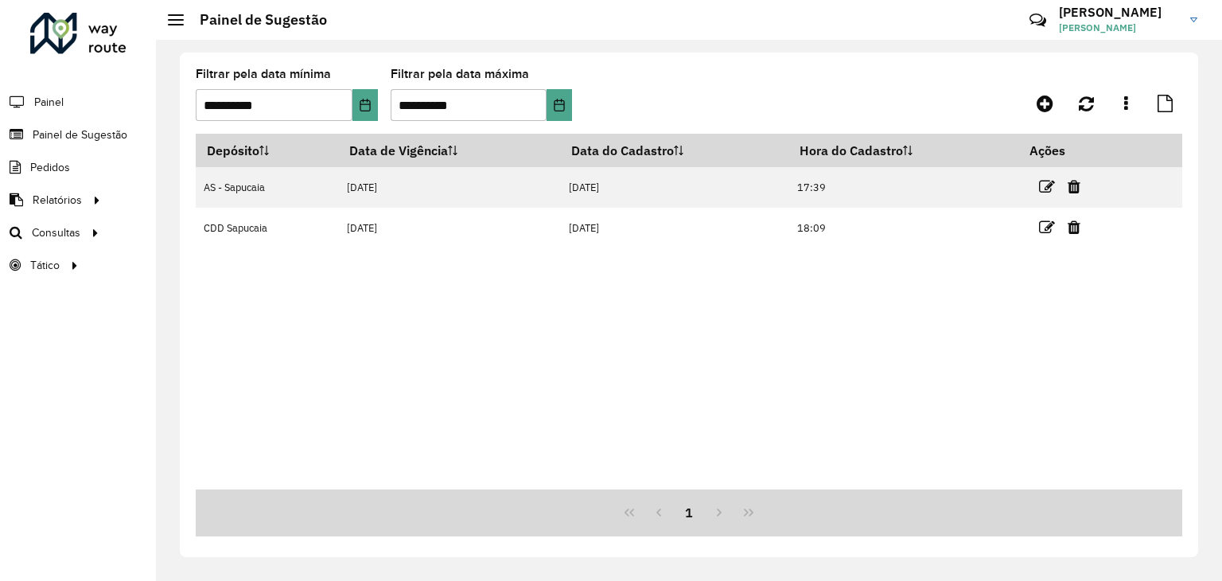
click at [634, 85] on formly-group "**********" at bounding box center [559, 100] width 727 height 65
